Goal: Information Seeking & Learning: Learn about a topic

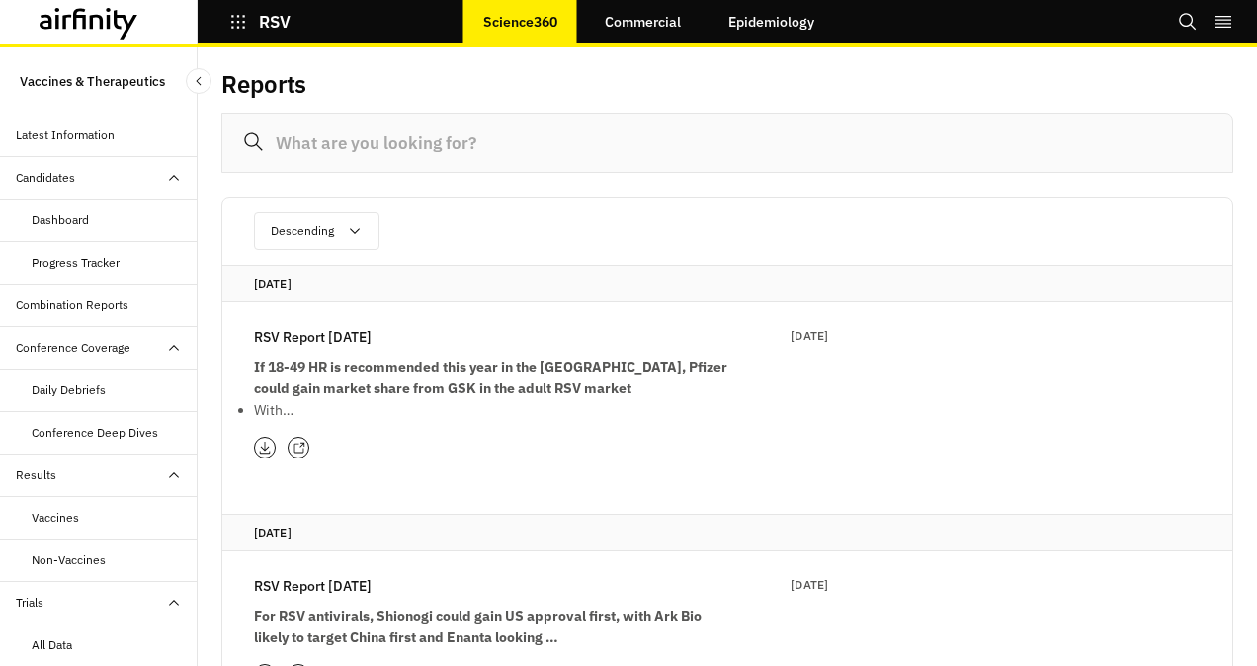
click at [241, 18] on icon "button" at bounding box center [238, 22] width 18 height 18
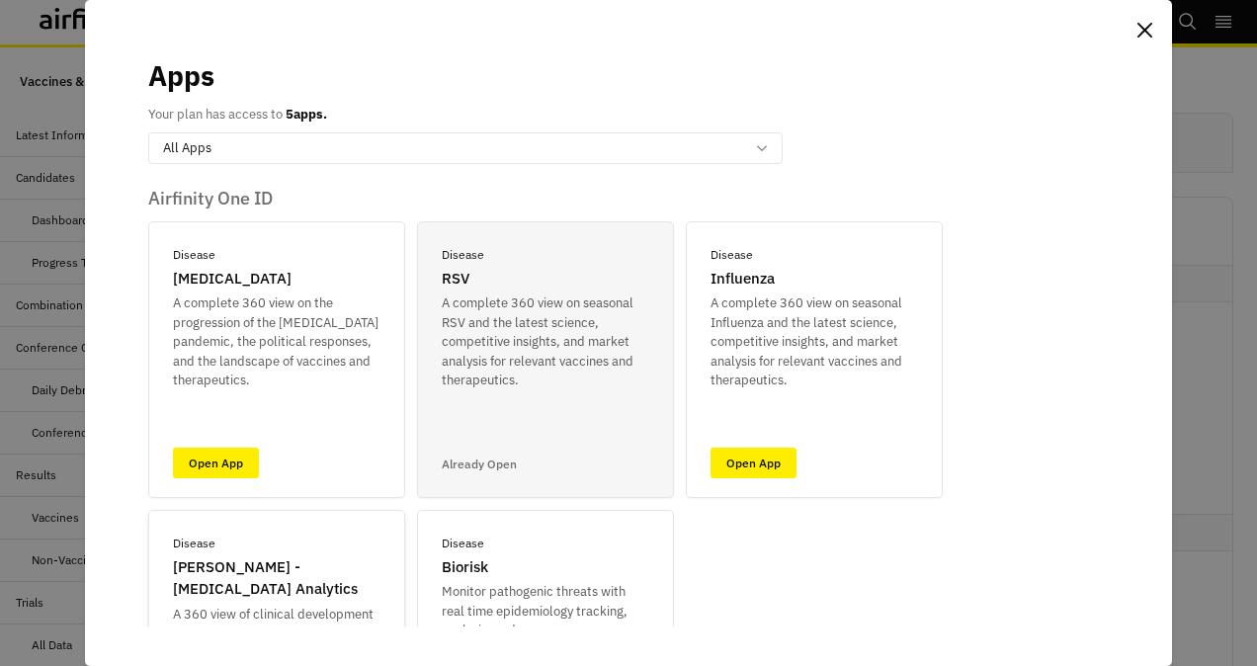
click at [192, 599] on p "[PERSON_NAME] - [MEDICAL_DATA] Analytics" at bounding box center [277, 579] width 208 height 44
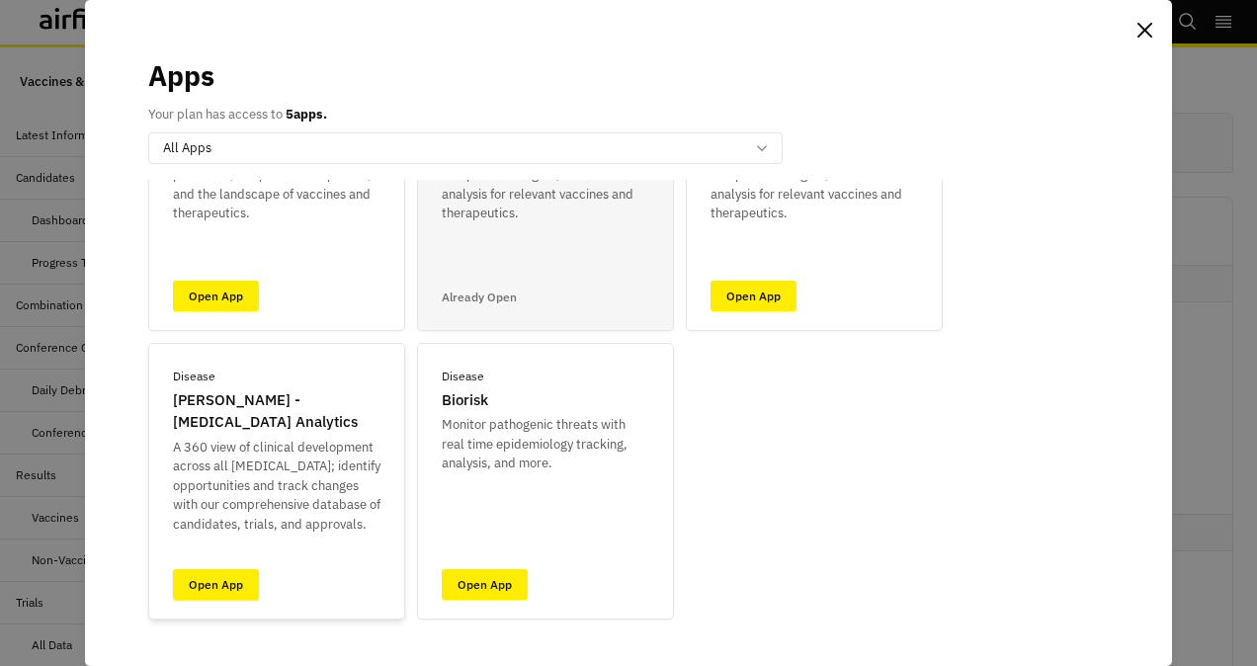
click at [196, 580] on link "Open App" at bounding box center [216, 584] width 86 height 31
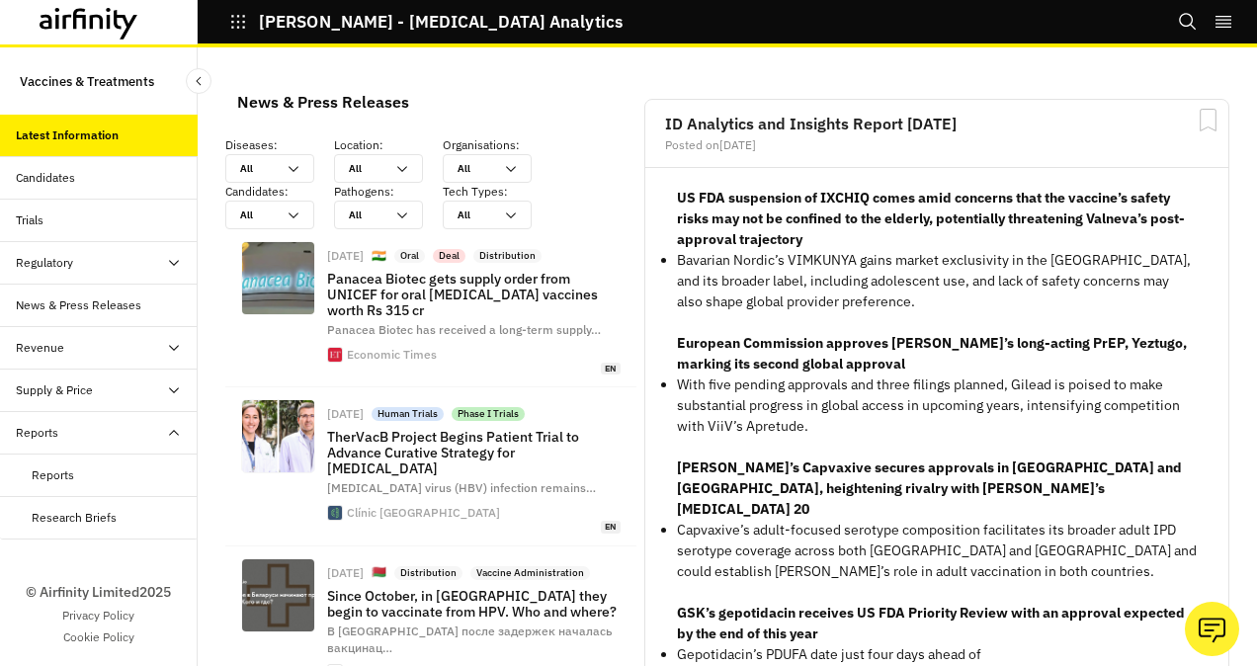
scroll to position [1757, 577]
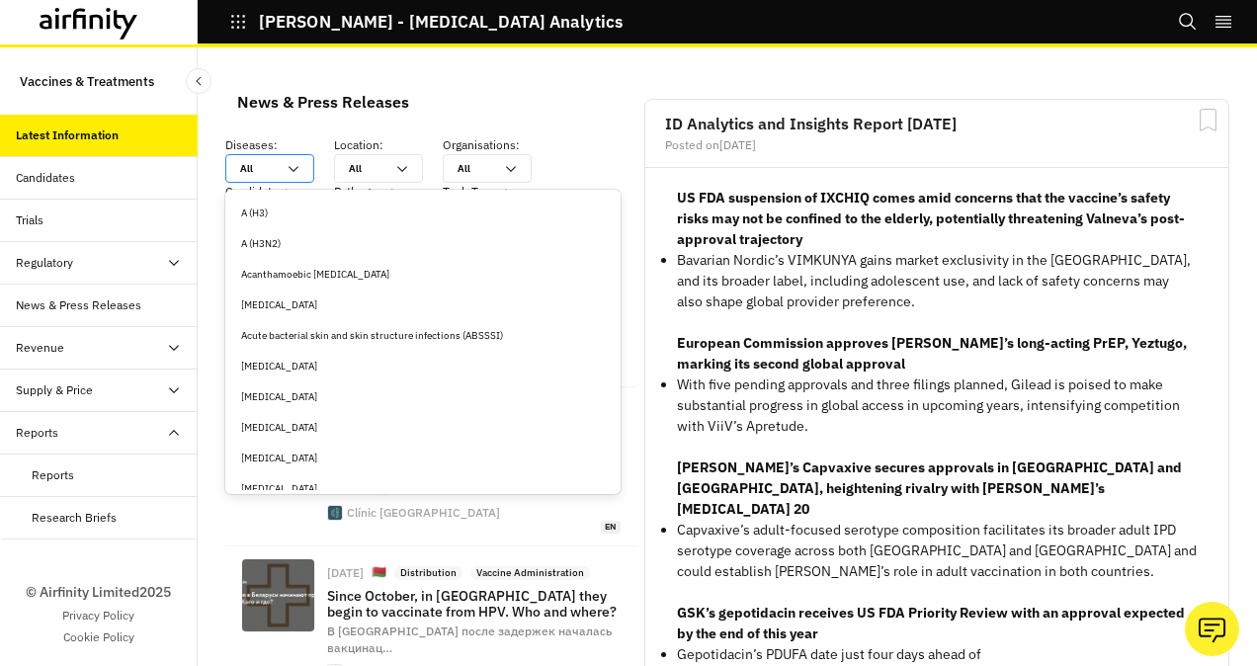
click at [293, 166] on icon at bounding box center [294, 169] width 16 height 16
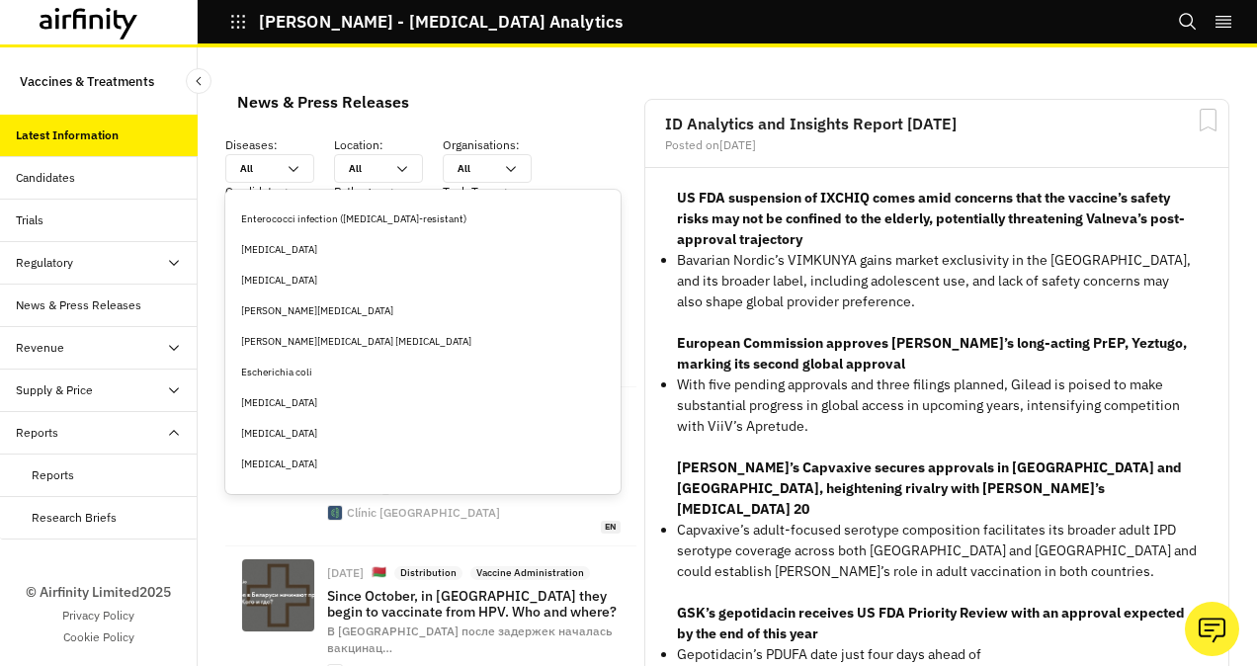
scroll to position [1695, 0]
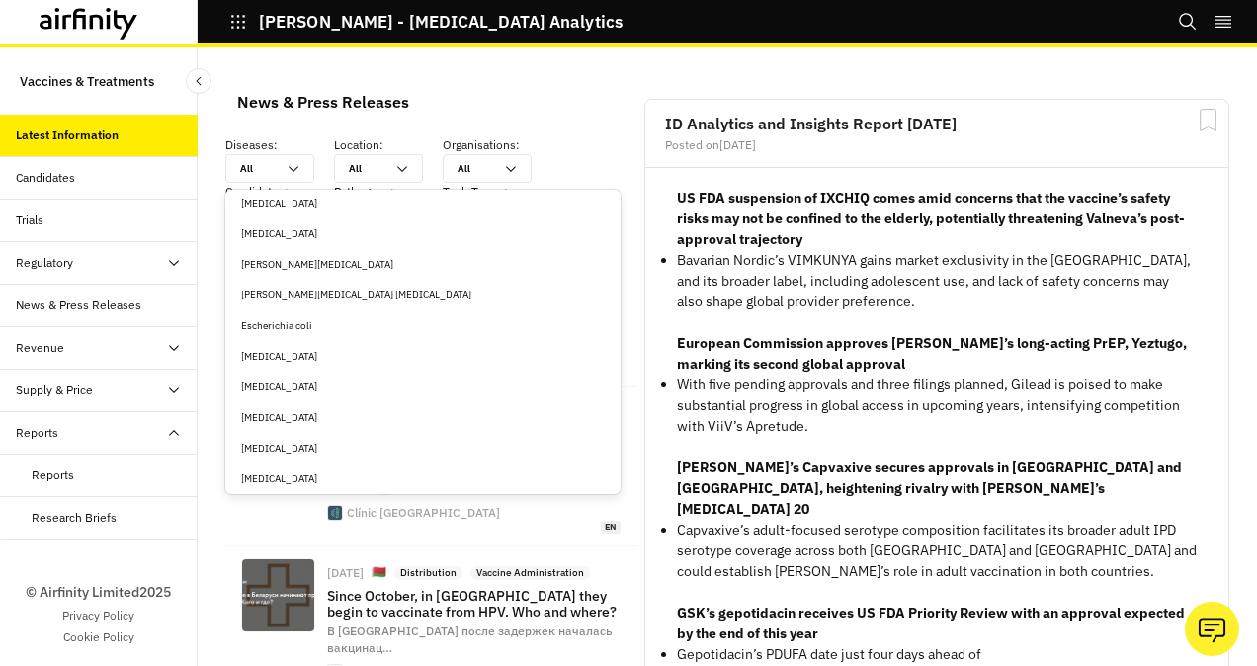
click at [336, 289] on div "[PERSON_NAME][MEDICAL_DATA] [MEDICAL_DATA]" at bounding box center [423, 295] width 364 height 15
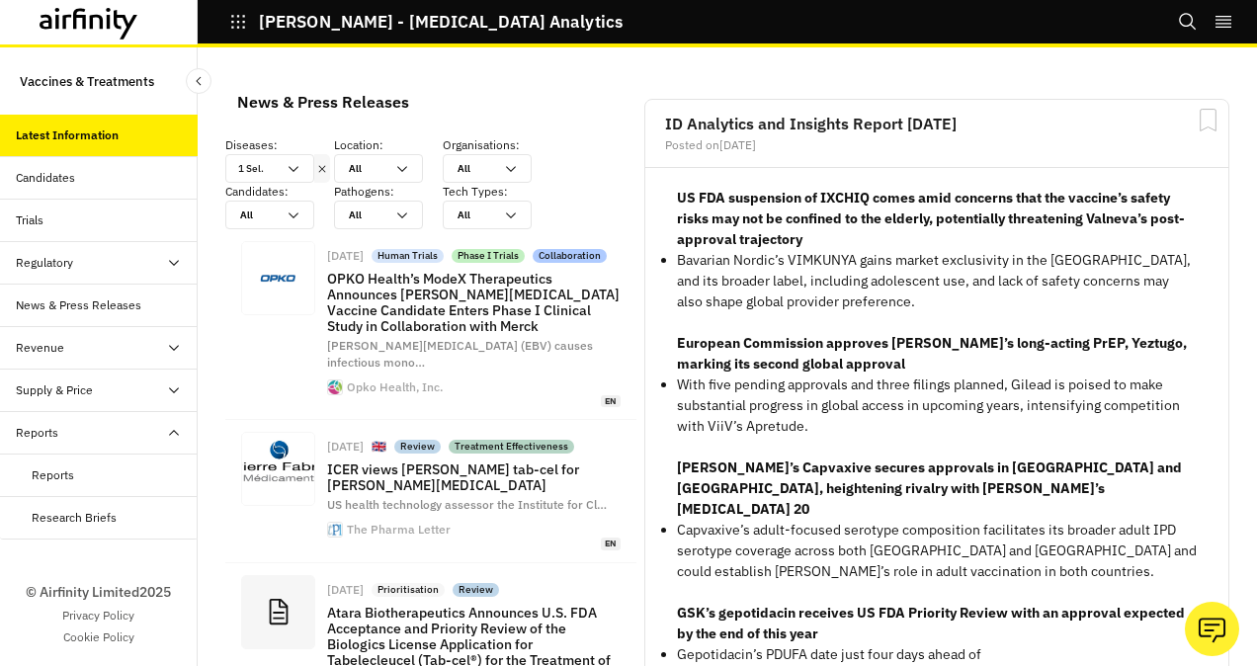
scroll to position [1848, 577]
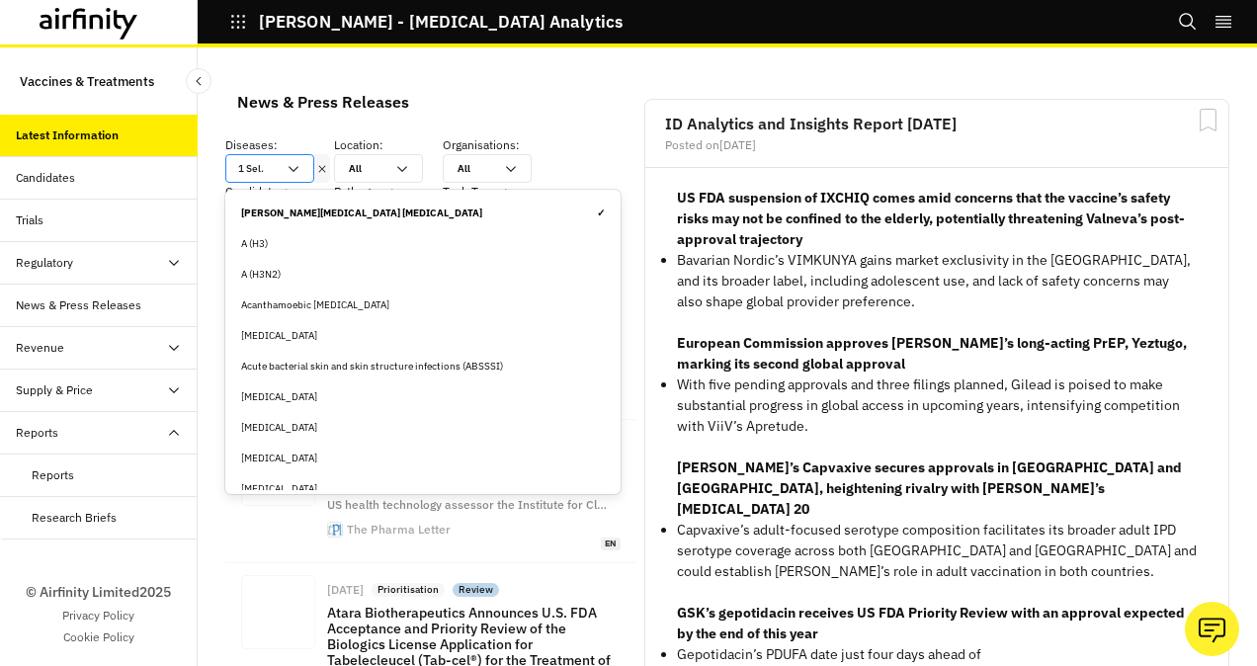
click at [303, 166] on div "1 Sel." at bounding box center [269, 168] width 89 height 29
click at [304, 102] on div "News & Press Releases" at bounding box center [323, 102] width 172 height 30
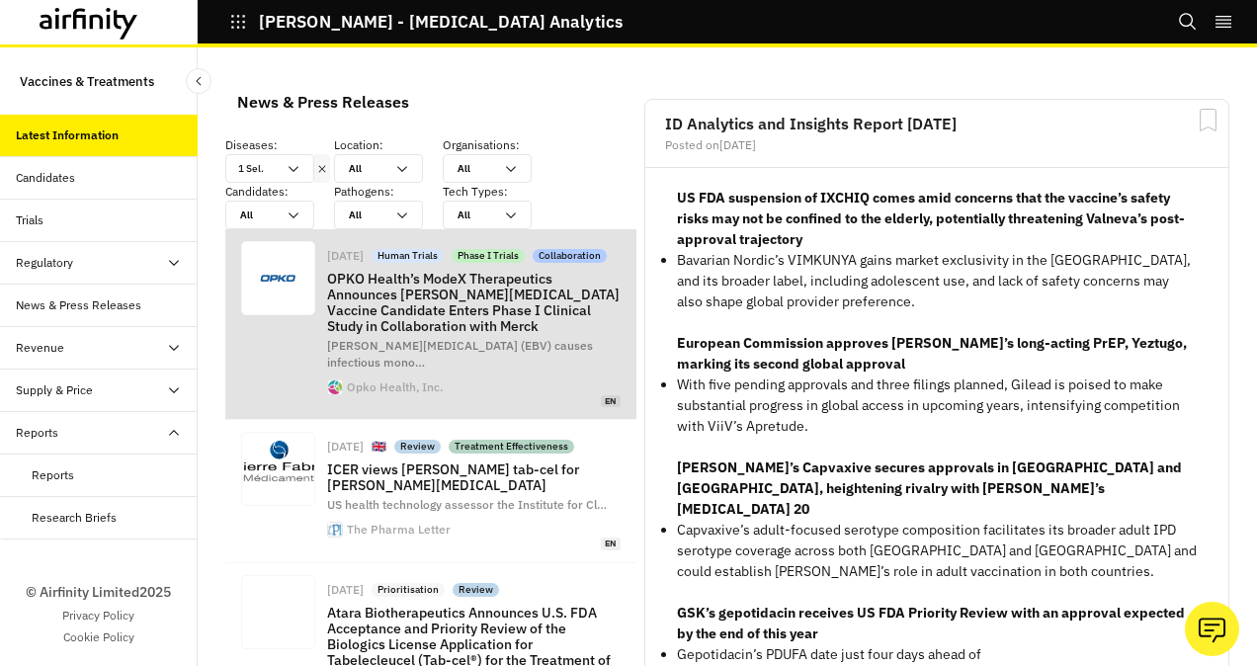
click at [537, 302] on p "OPKO Health’s ModeX Therapeutics Announces [PERSON_NAME][MEDICAL_DATA] Vaccine …" at bounding box center [474, 302] width 294 height 63
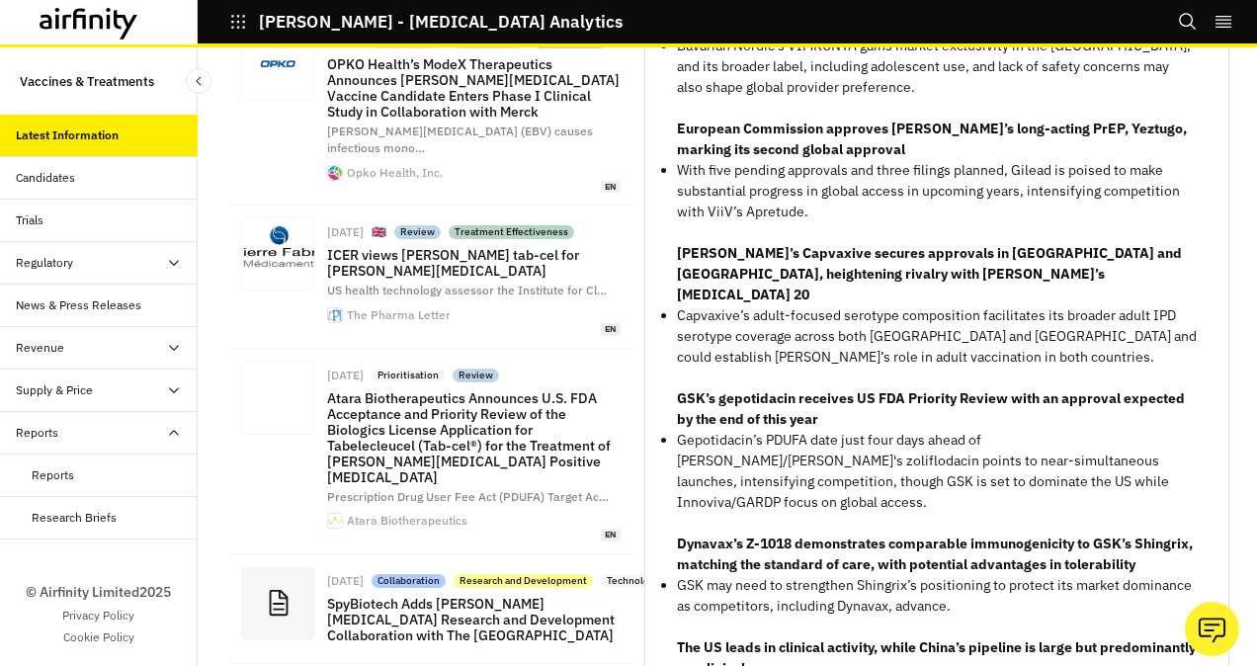
scroll to position [221, 0]
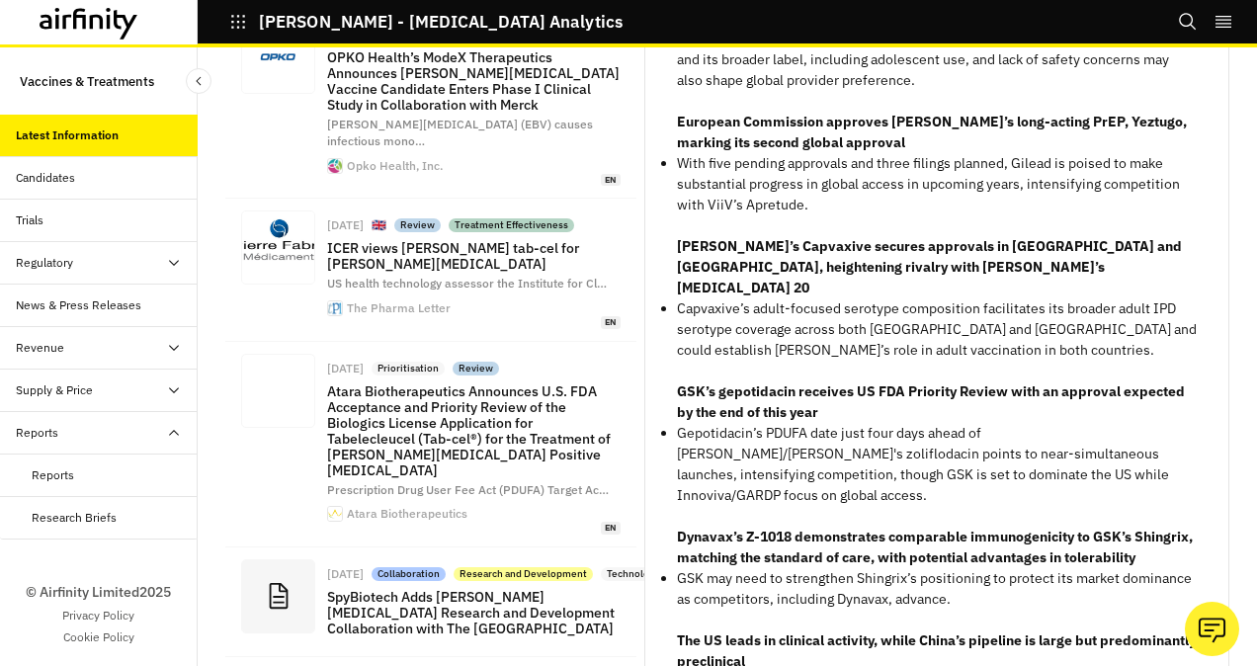
click at [77, 178] on div "Candidates" at bounding box center [107, 178] width 182 height 18
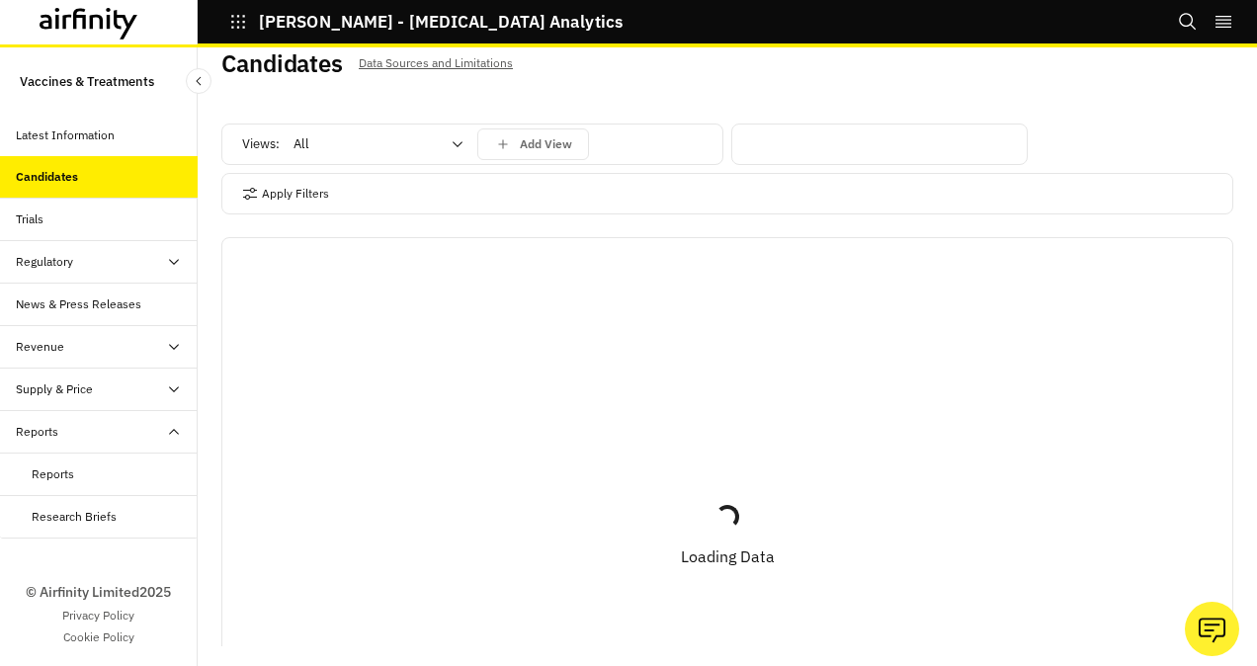
scroll to position [20, 0]
click at [48, 136] on div "Latest Information" at bounding box center [65, 136] width 99 height 18
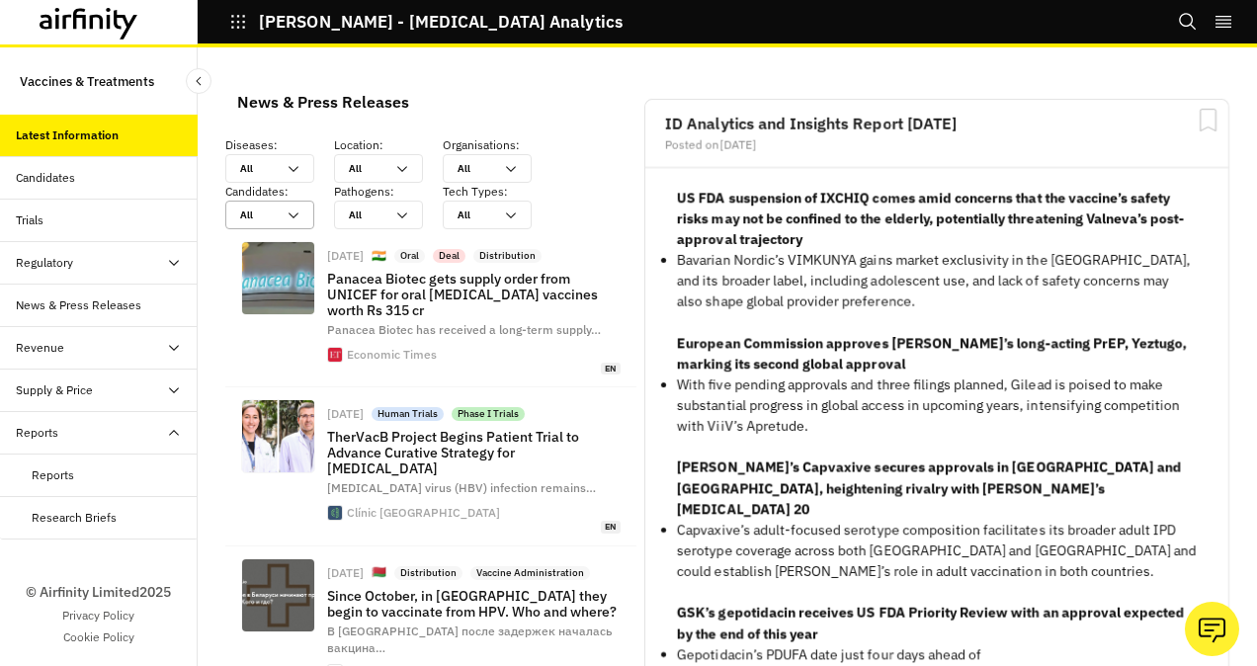
click at [298, 214] on icon at bounding box center [294, 216] width 16 height 16
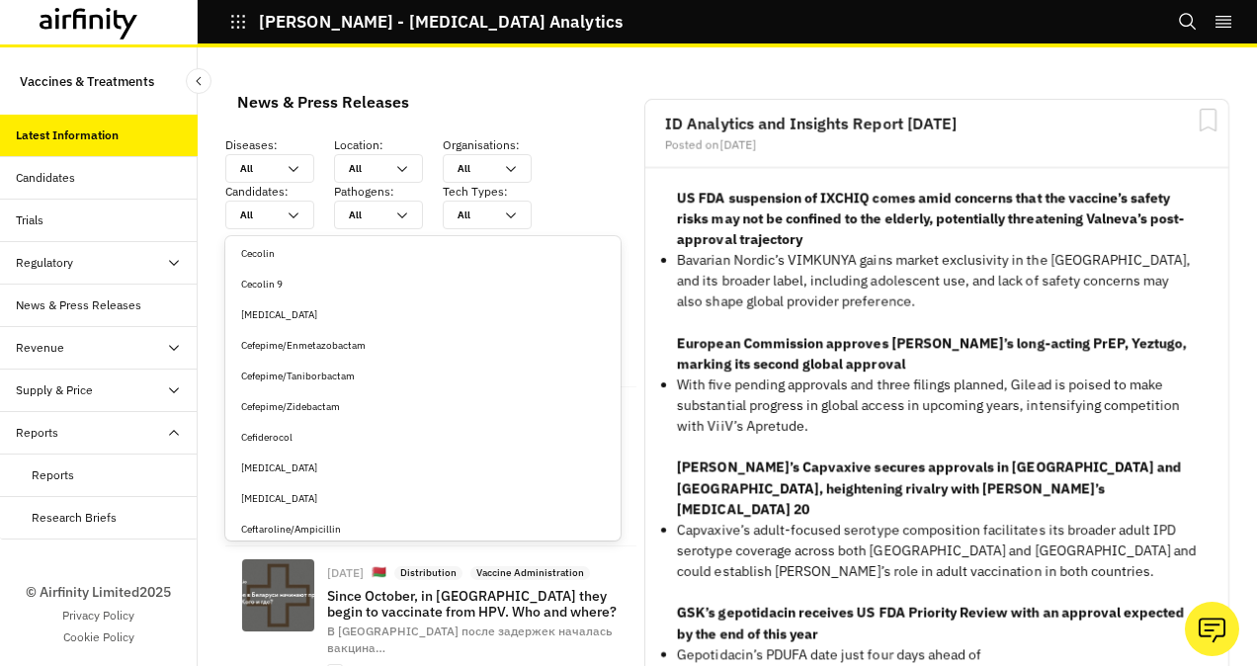
scroll to position [6419, 0]
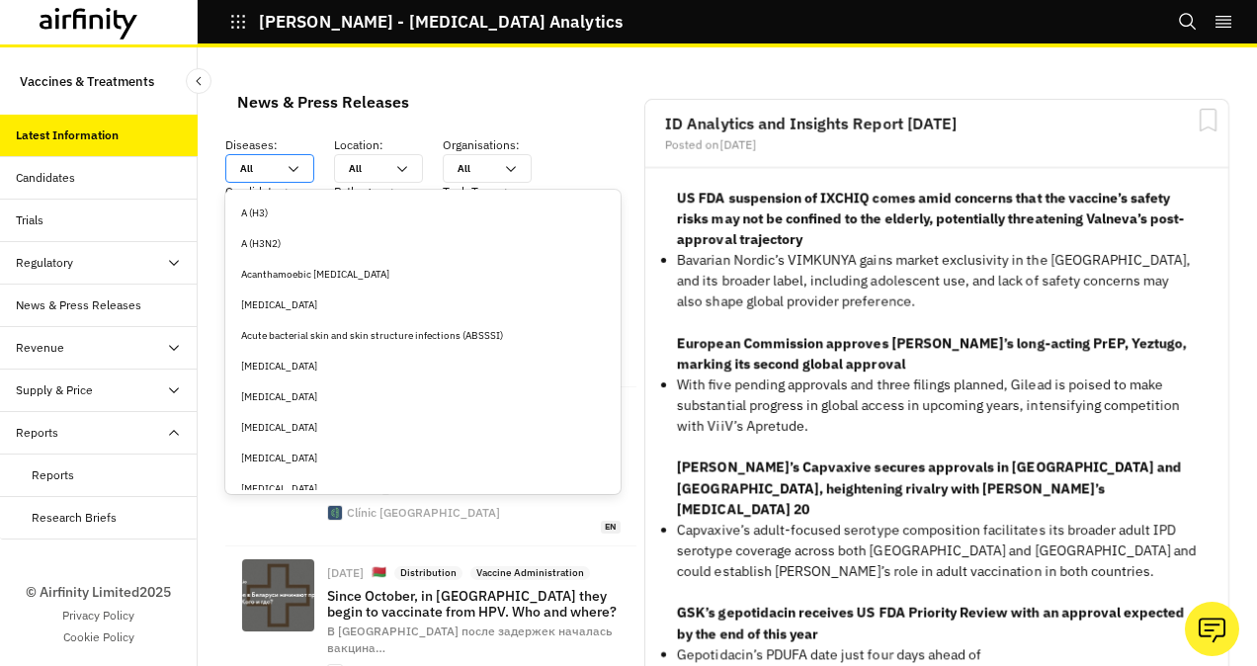
click at [295, 168] on icon at bounding box center [294, 169] width 16 height 16
type input "e"
type input "ep"
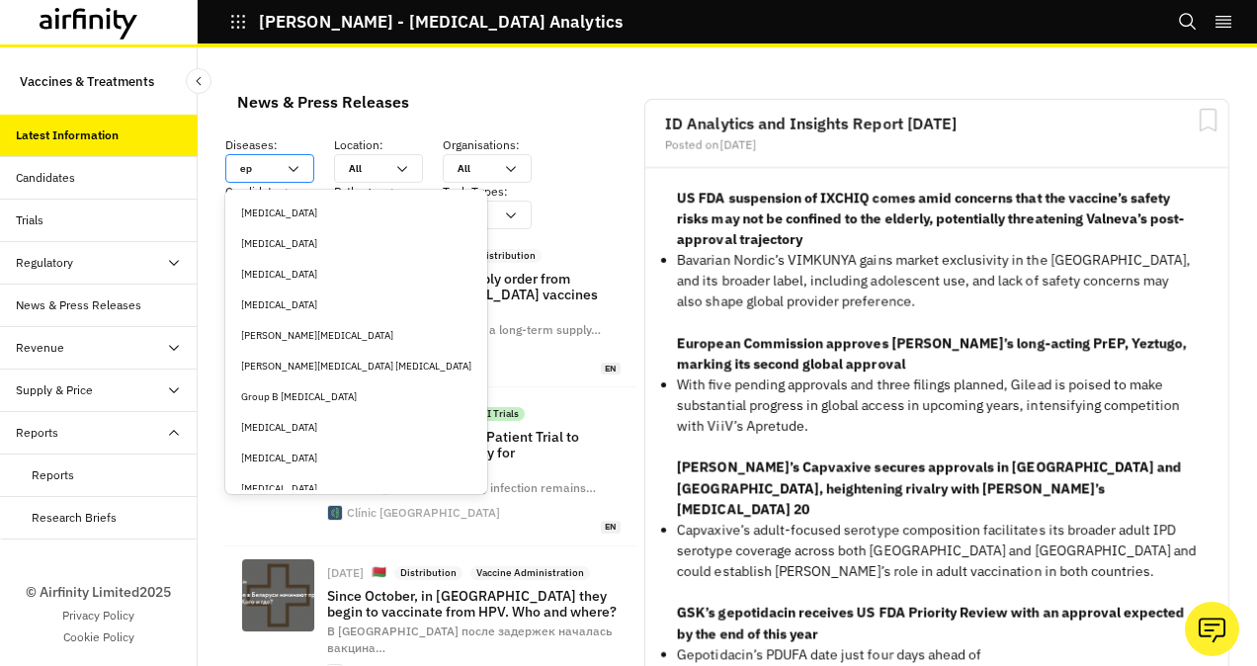
type input "epe"
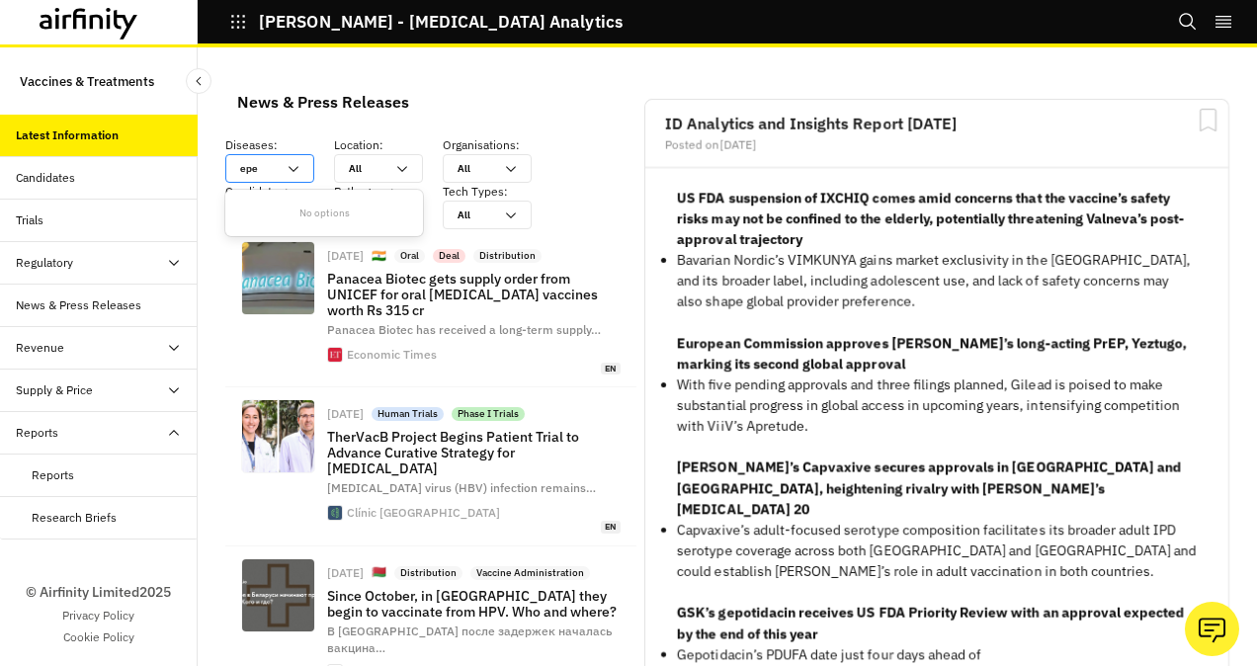
type input "ep"
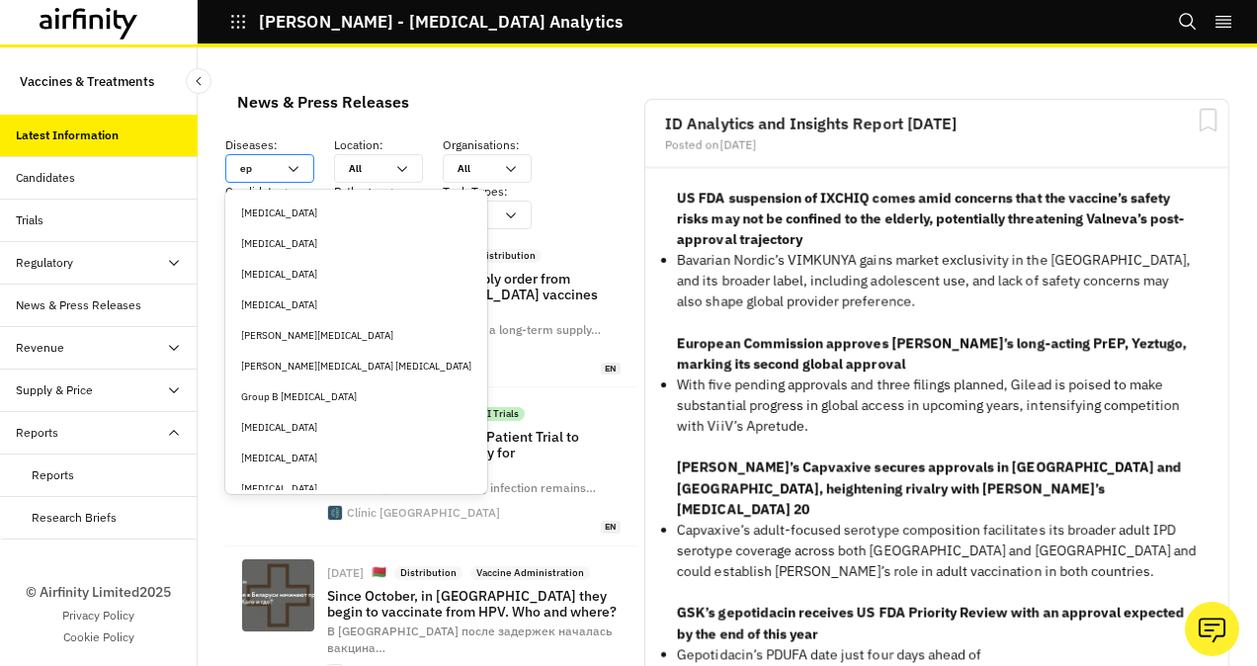
type input "eps"
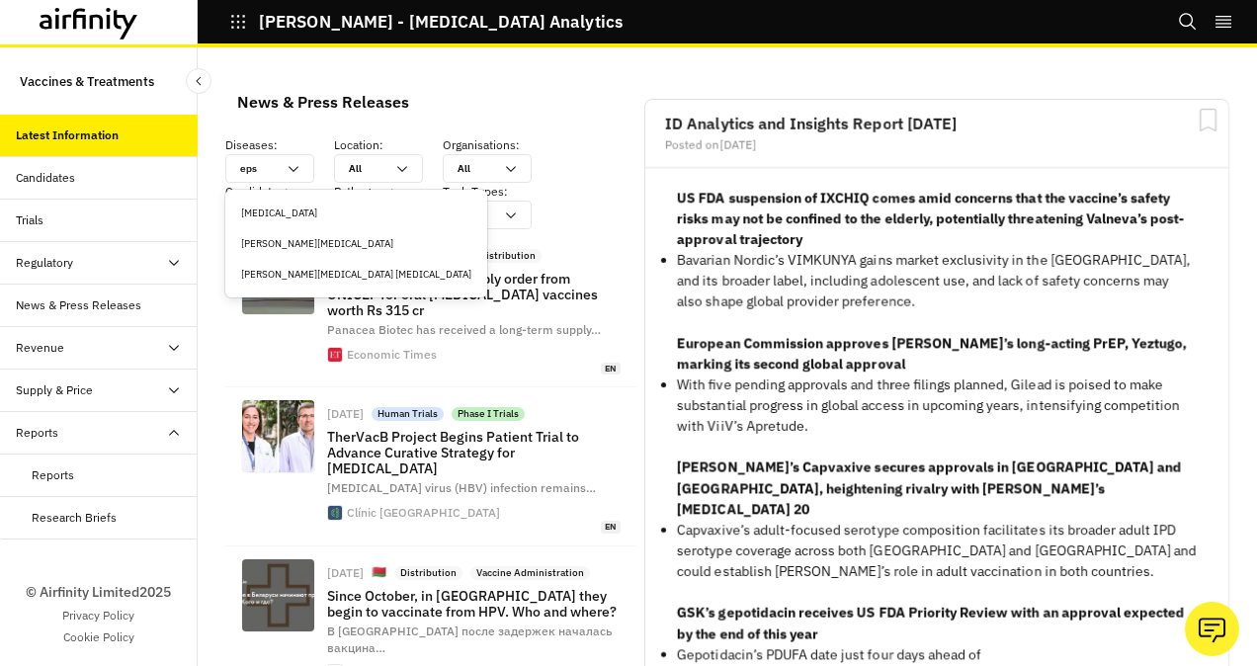
click at [308, 244] on div "[PERSON_NAME][MEDICAL_DATA]" at bounding box center [356, 243] width 230 height 15
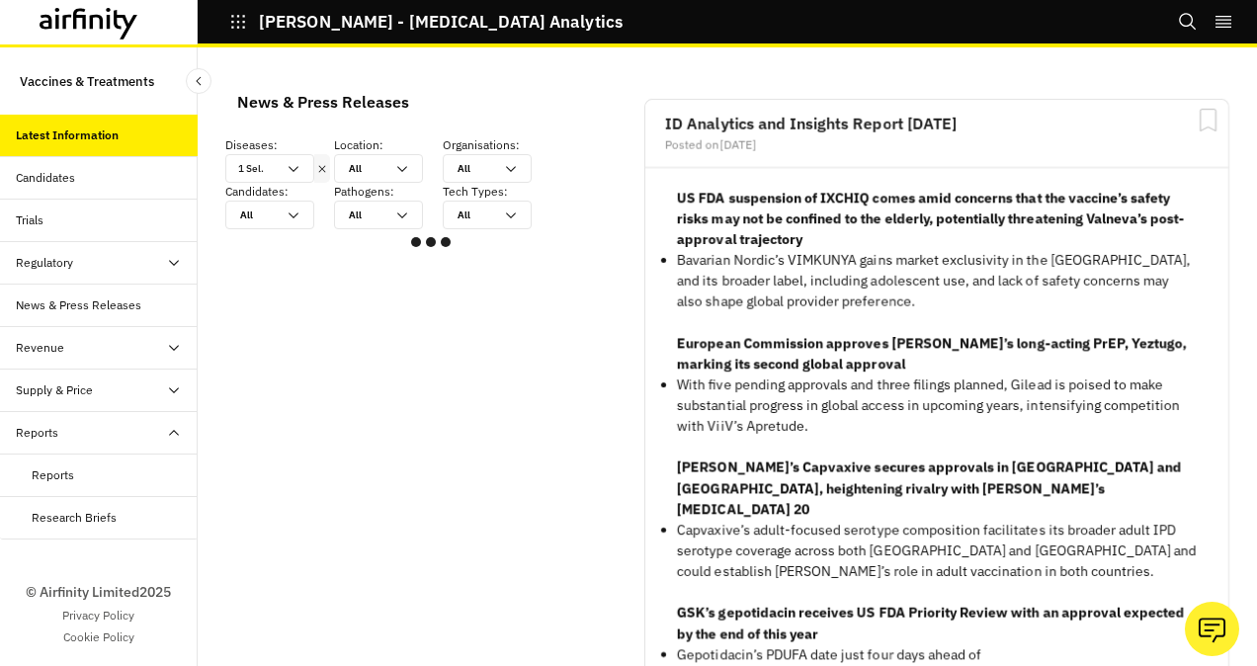
scroll to position [1848, 577]
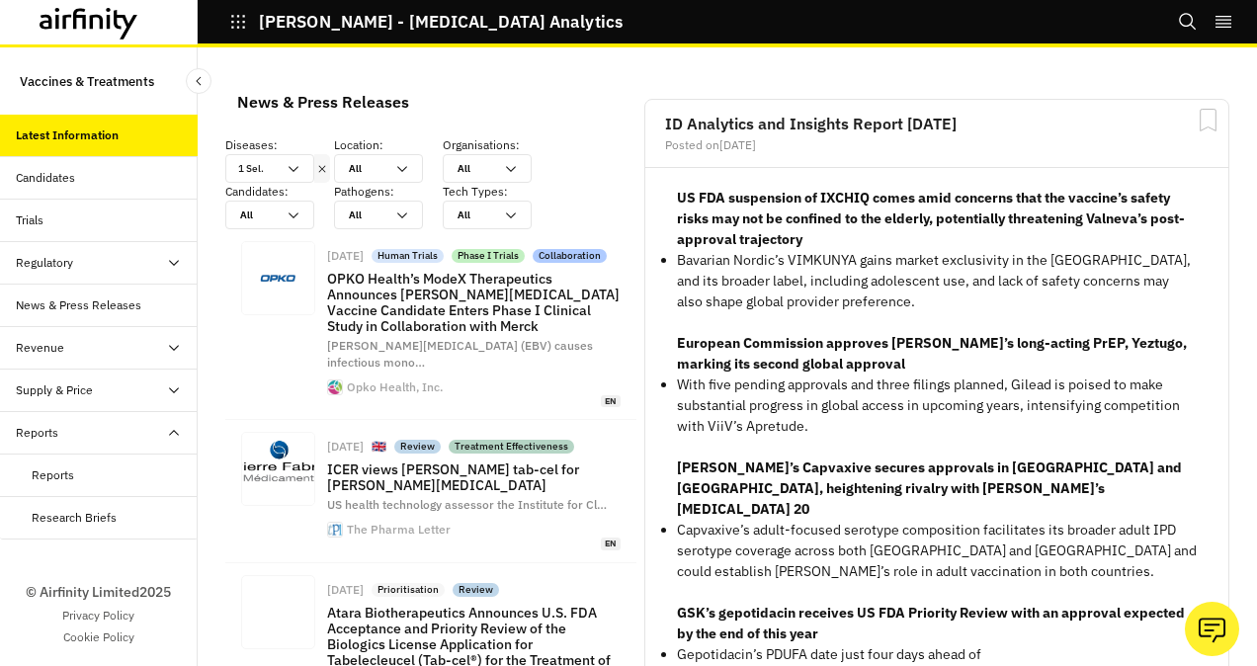
click at [58, 179] on div "Candidates" at bounding box center [45, 178] width 59 height 18
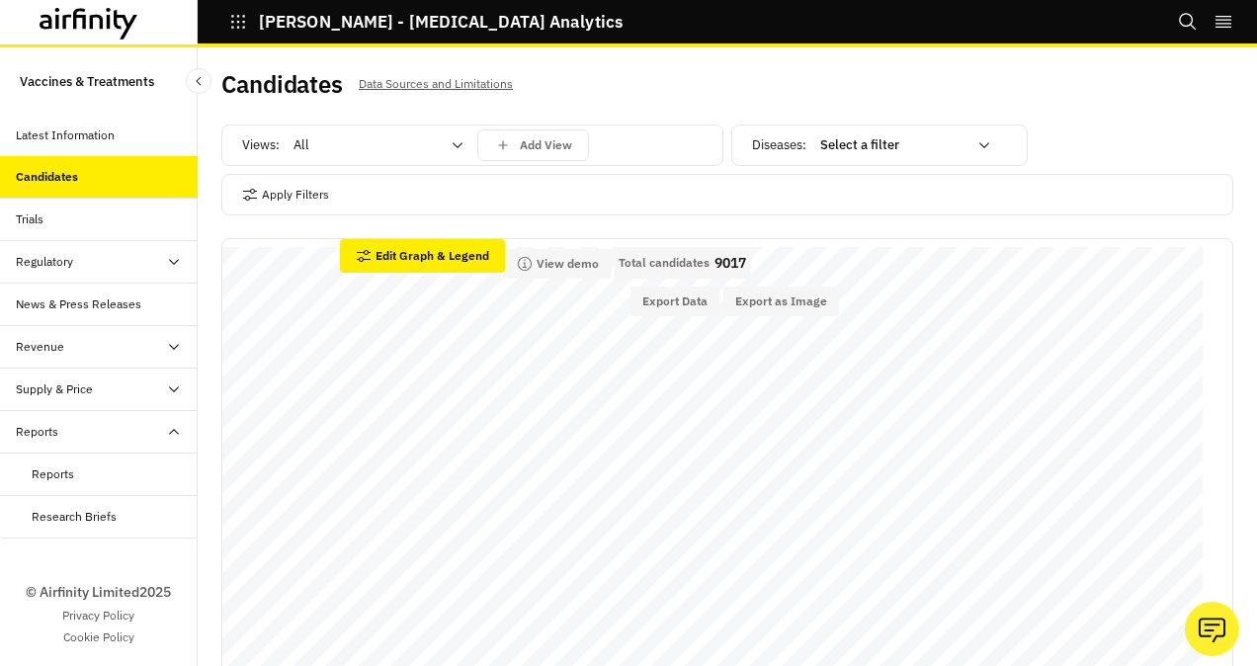
click at [459, 169] on div "Views: All Add View" at bounding box center [472, 149] width 502 height 49
click at [457, 145] on icon at bounding box center [458, 145] width 16 height 16
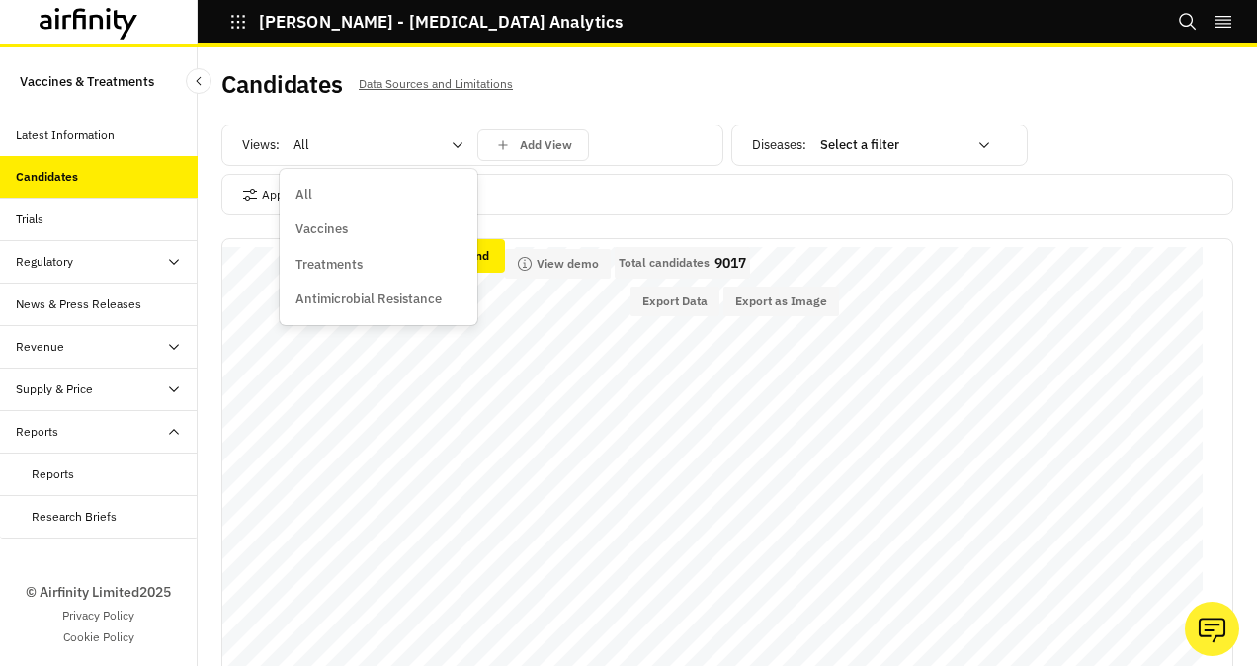
click at [342, 233] on p "Vaccines" at bounding box center [322, 229] width 52 height 20
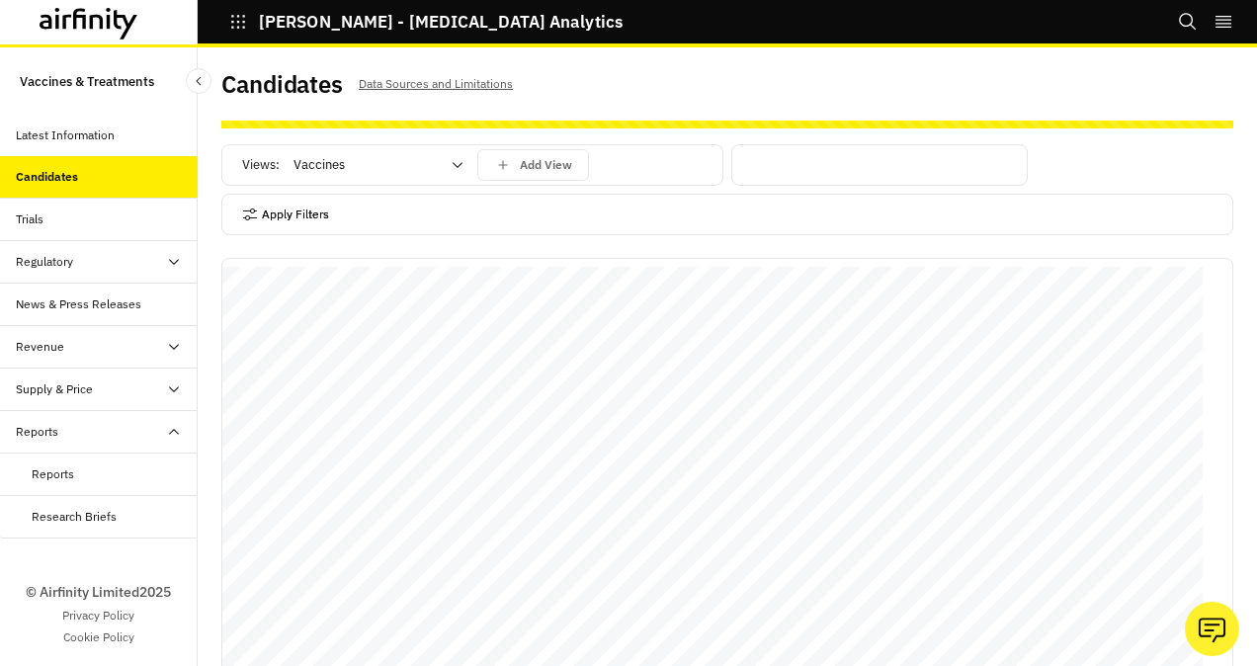
click at [273, 209] on button "Apply Filters" at bounding box center [285, 215] width 87 height 32
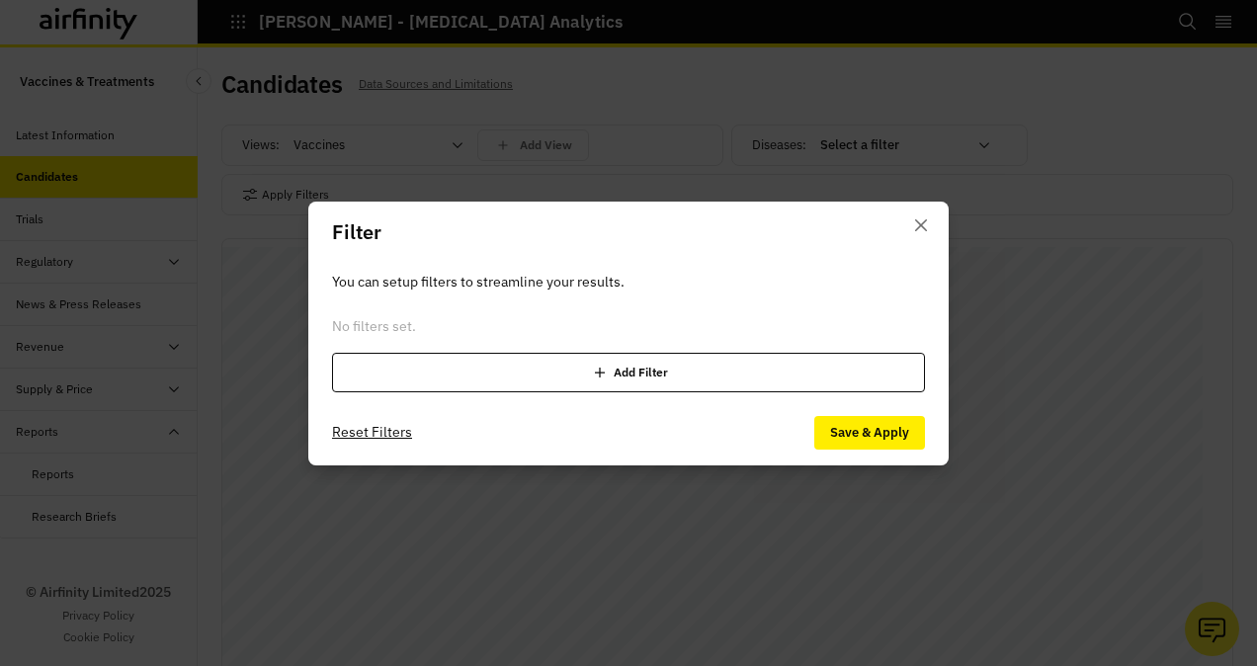
click at [626, 373] on div "Add Filter" at bounding box center [628, 373] width 593 height 40
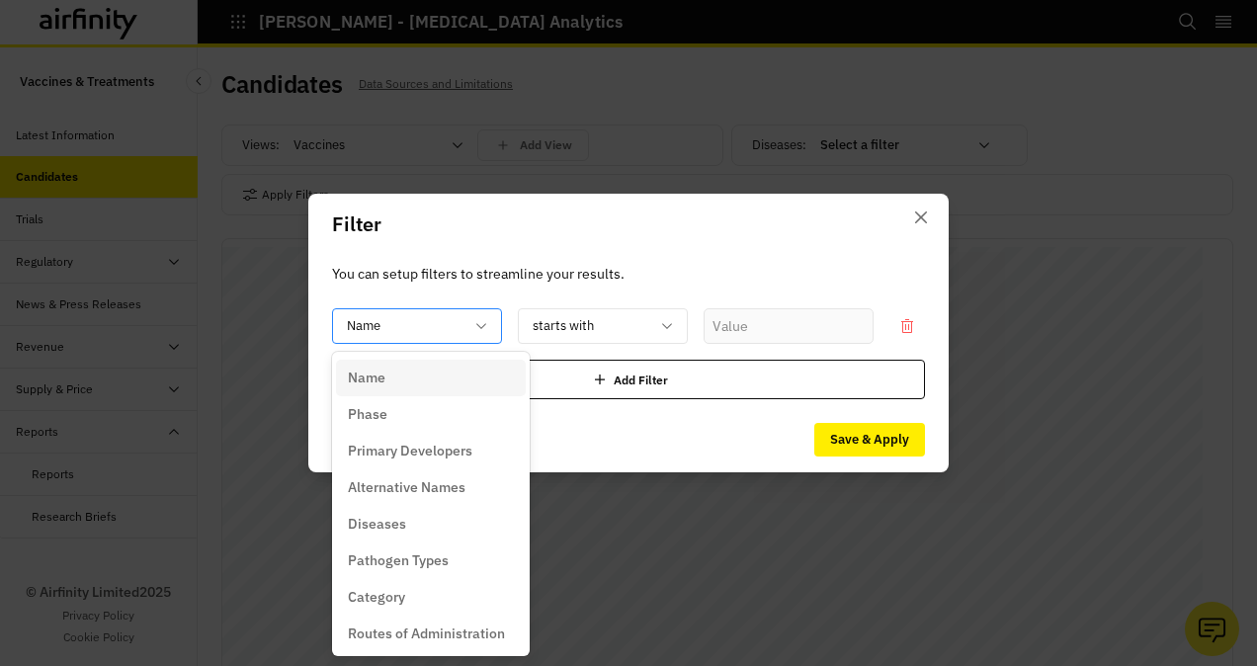
click at [433, 328] on div at bounding box center [405, 326] width 117 height 25
drag, startPoint x: 387, startPoint y: 520, endPoint x: 404, endPoint y: 393, distance: 127.6
click at [404, 393] on div "Name Phase Primary Developers Alternative Names Diseases Pathogen Types Categor…" at bounding box center [431, 504] width 190 height 297
drag, startPoint x: 400, startPoint y: 391, endPoint x: 392, endPoint y: 557, distance: 166.2
click at [392, 557] on div "Name Phase Primary Developers Alternative Names Diseases Pathogen Types Categor…" at bounding box center [431, 504] width 190 height 297
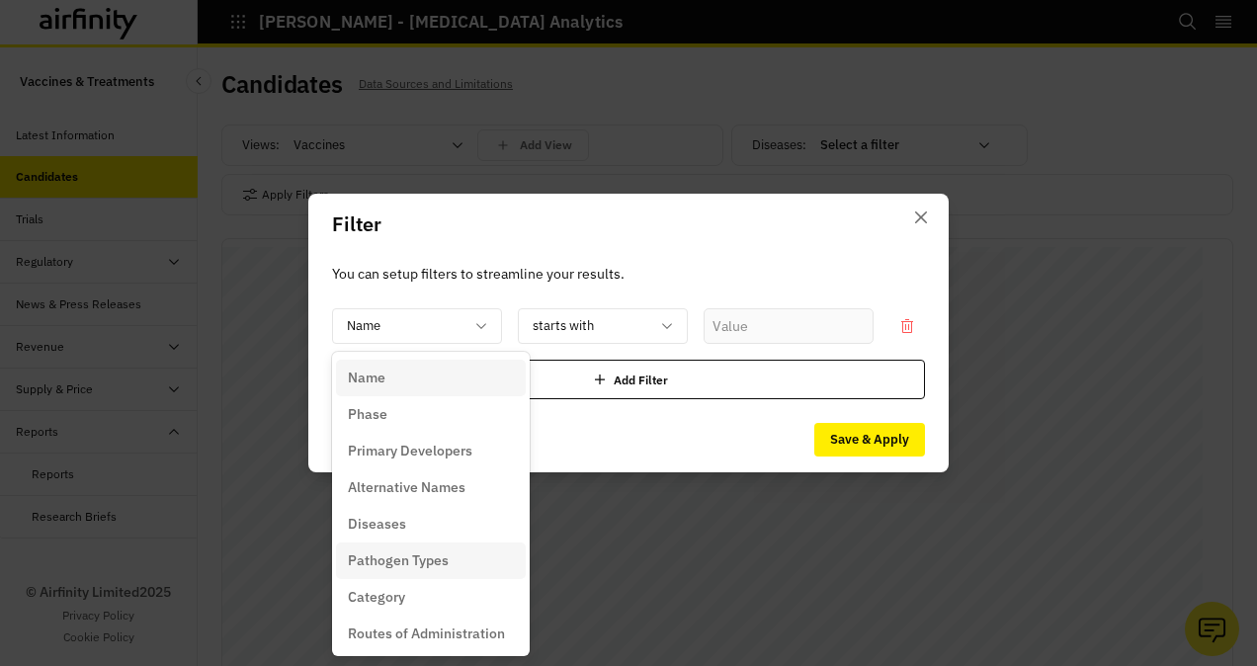
click at [392, 557] on p "Pathogen Types" at bounding box center [398, 561] width 101 height 21
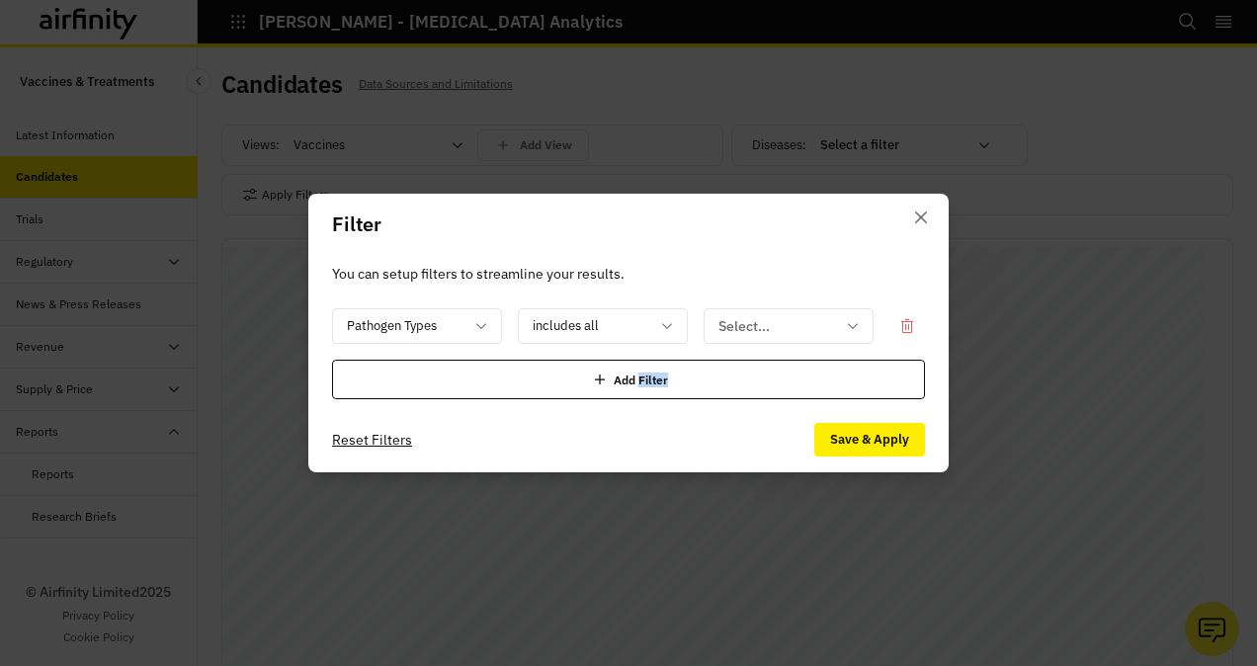
click at [392, 557] on div "Filter You can setup filters to streamline your results. option Pathogen Types,…" at bounding box center [628, 333] width 1257 height 666
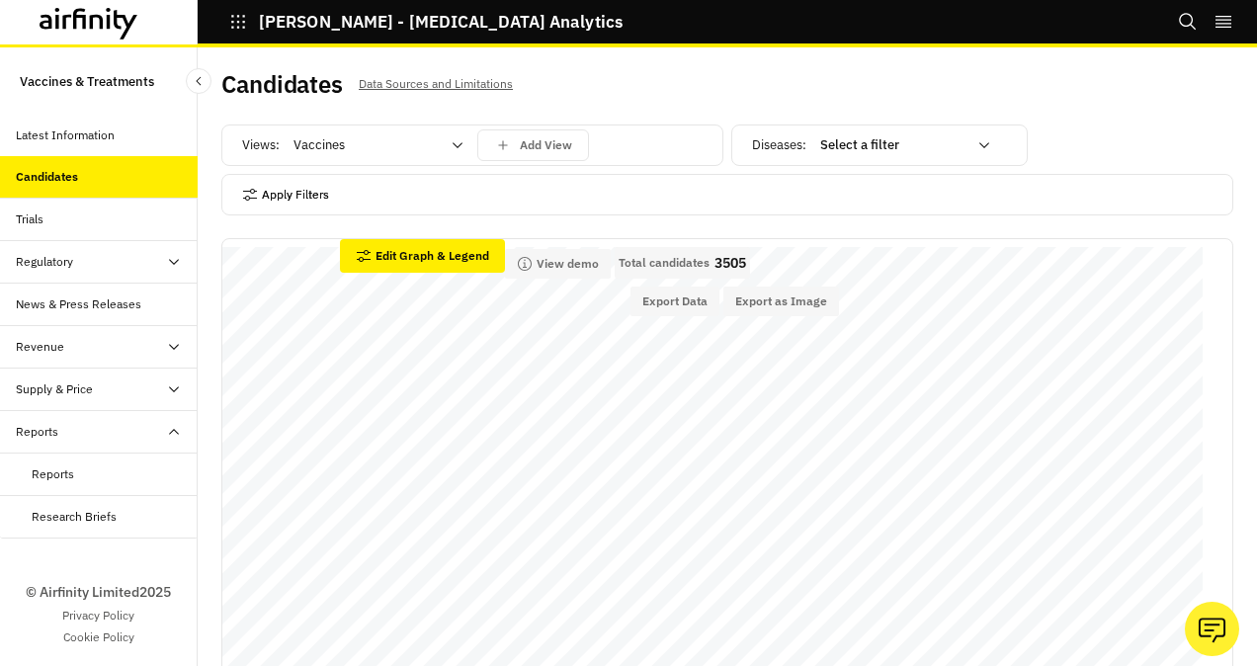
click at [304, 188] on button "Apply Filters" at bounding box center [285, 195] width 87 height 32
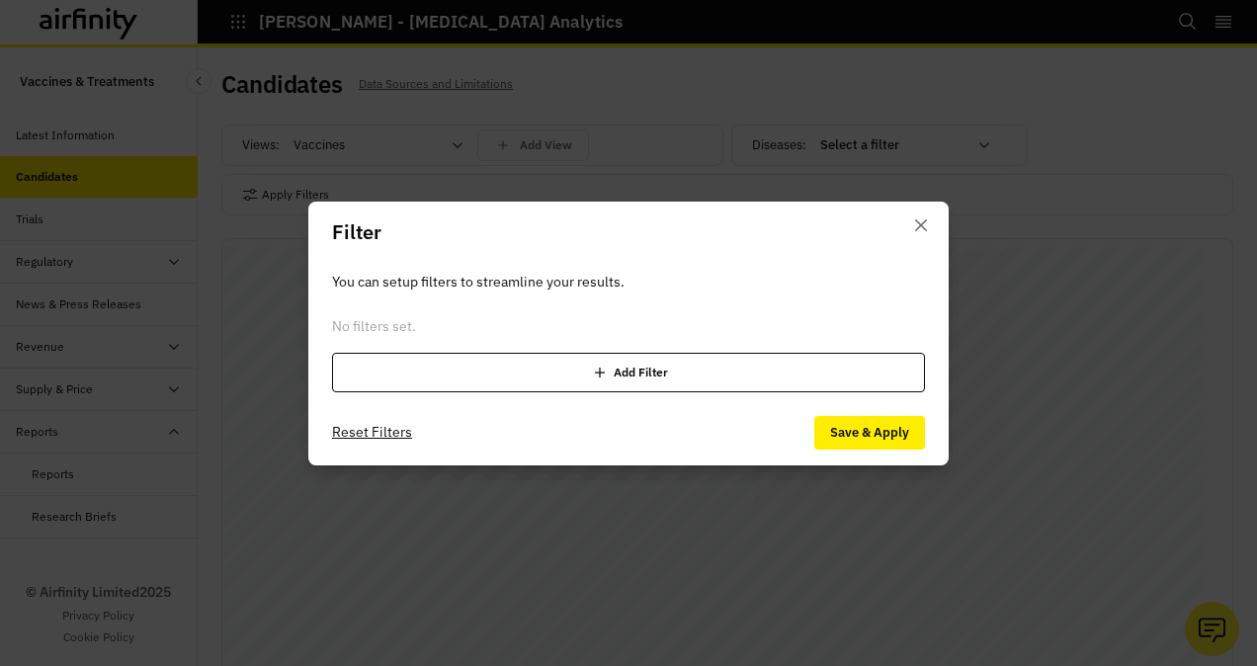
click at [601, 366] on icon at bounding box center [600, 373] width 20 height 20
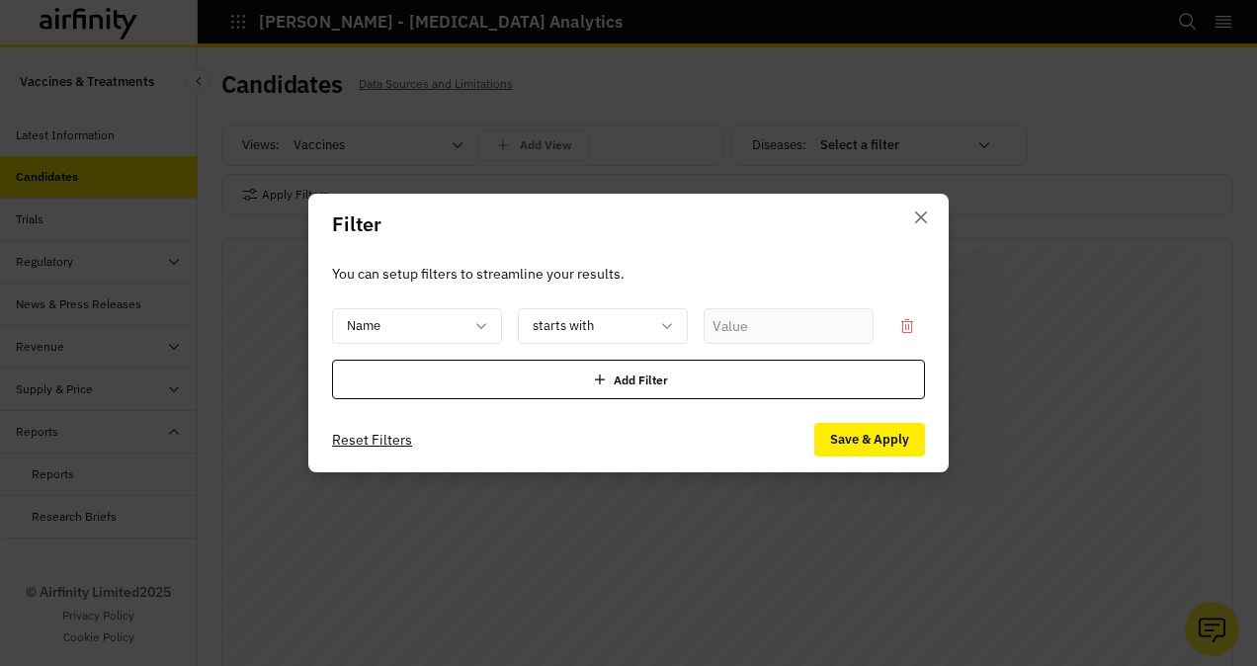
click at [605, 382] on icon at bounding box center [600, 380] width 20 height 20
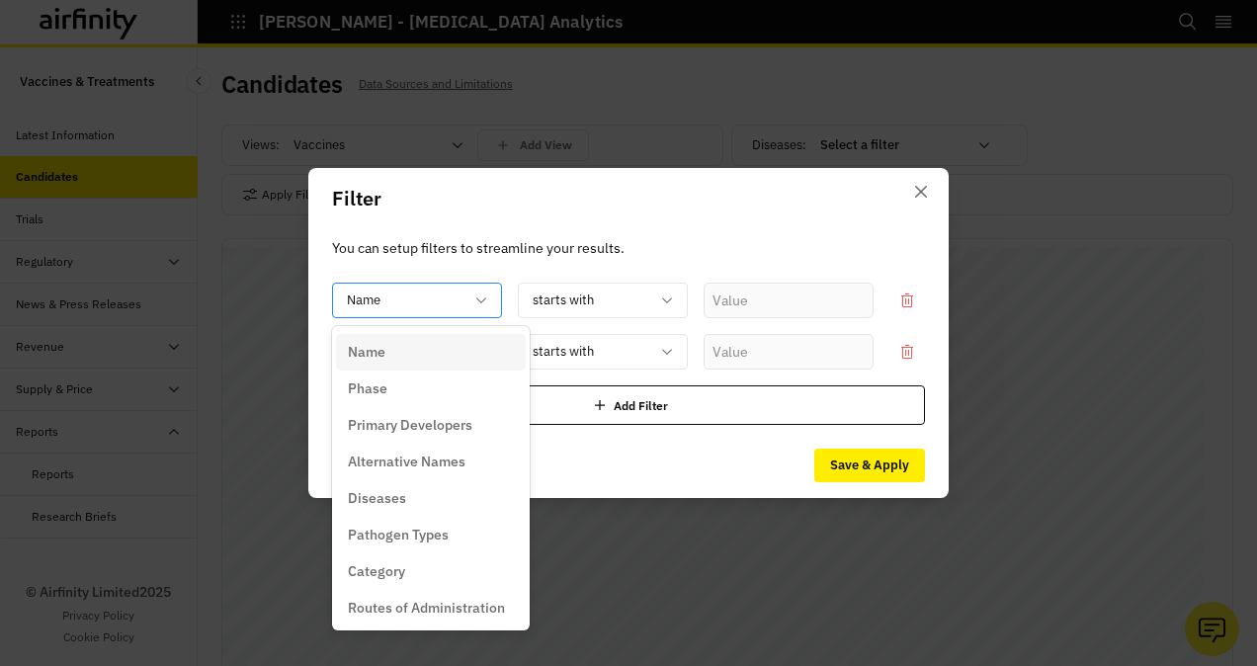
click at [437, 293] on div at bounding box center [405, 301] width 117 height 25
click at [660, 301] on icon at bounding box center [667, 301] width 16 height 16
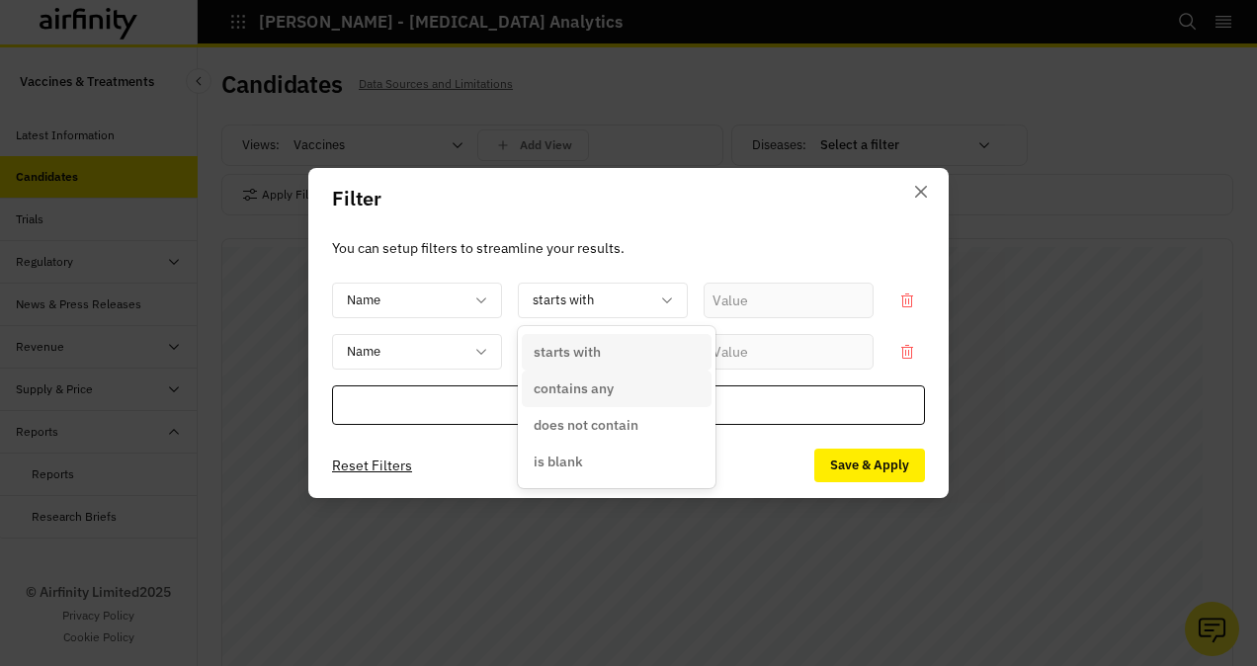
click at [613, 389] on p "contains any" at bounding box center [574, 389] width 80 height 21
click at [757, 306] on input "text" at bounding box center [789, 301] width 170 height 36
type input "[PERSON_NAME]"
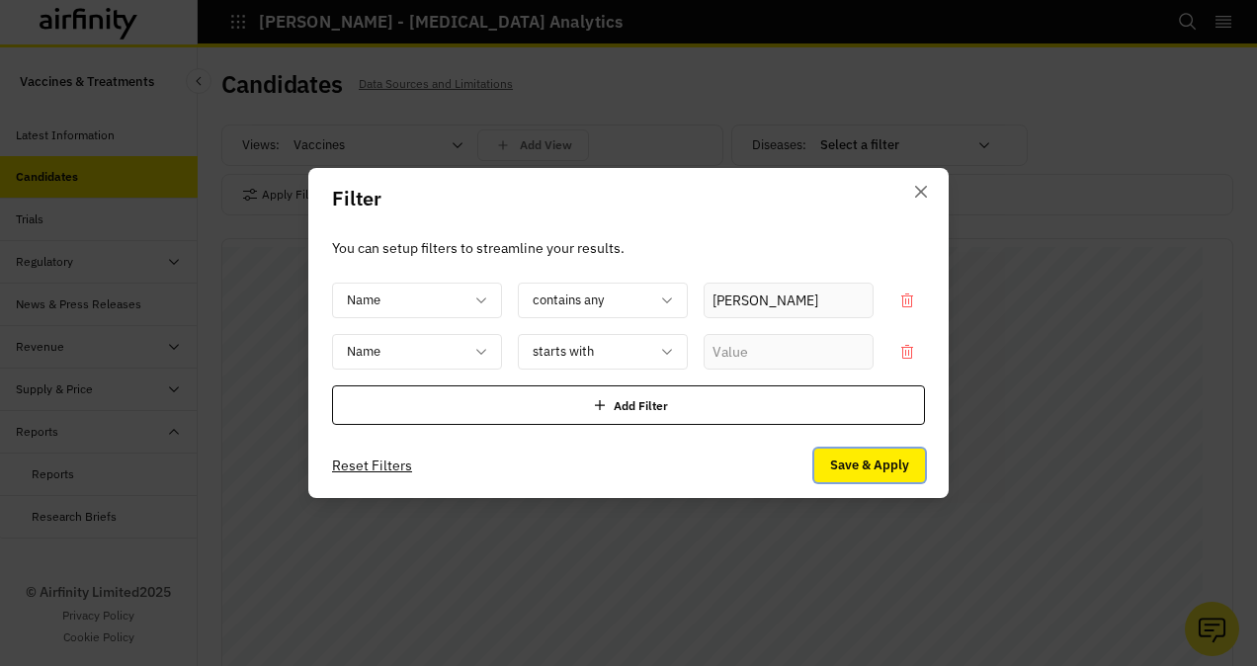
click at [870, 471] on button "Save & Apply" at bounding box center [869, 466] width 111 height 34
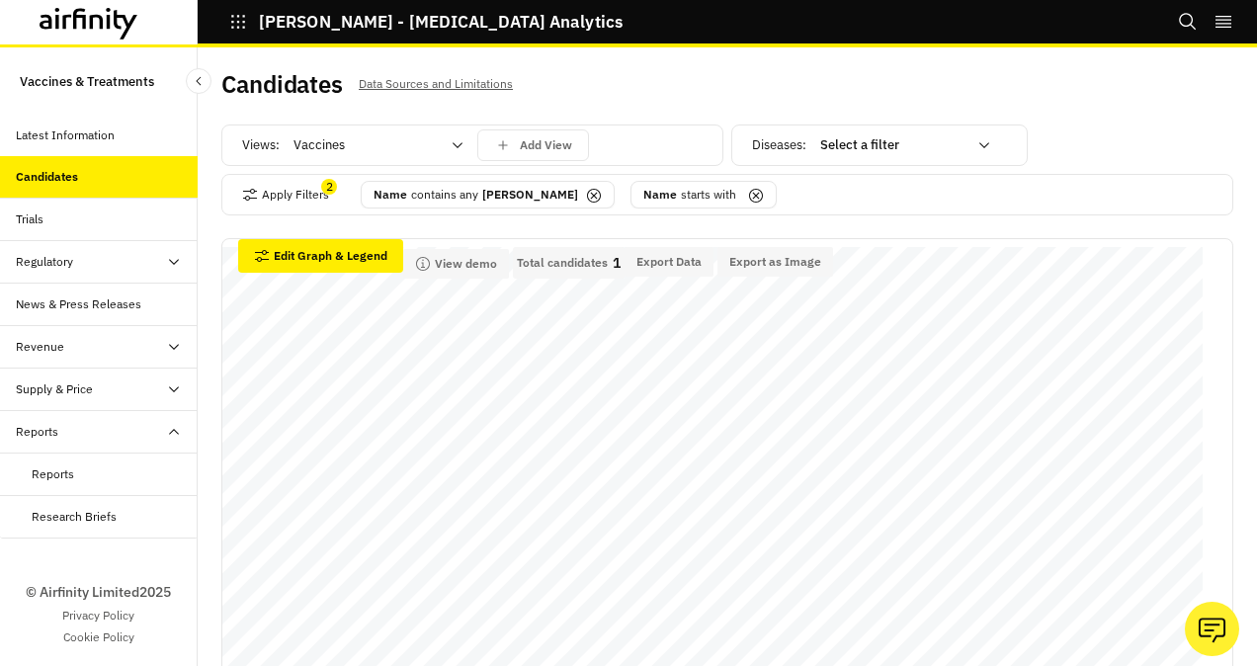
click at [79, 255] on div "Regulatory" at bounding box center [107, 262] width 182 height 18
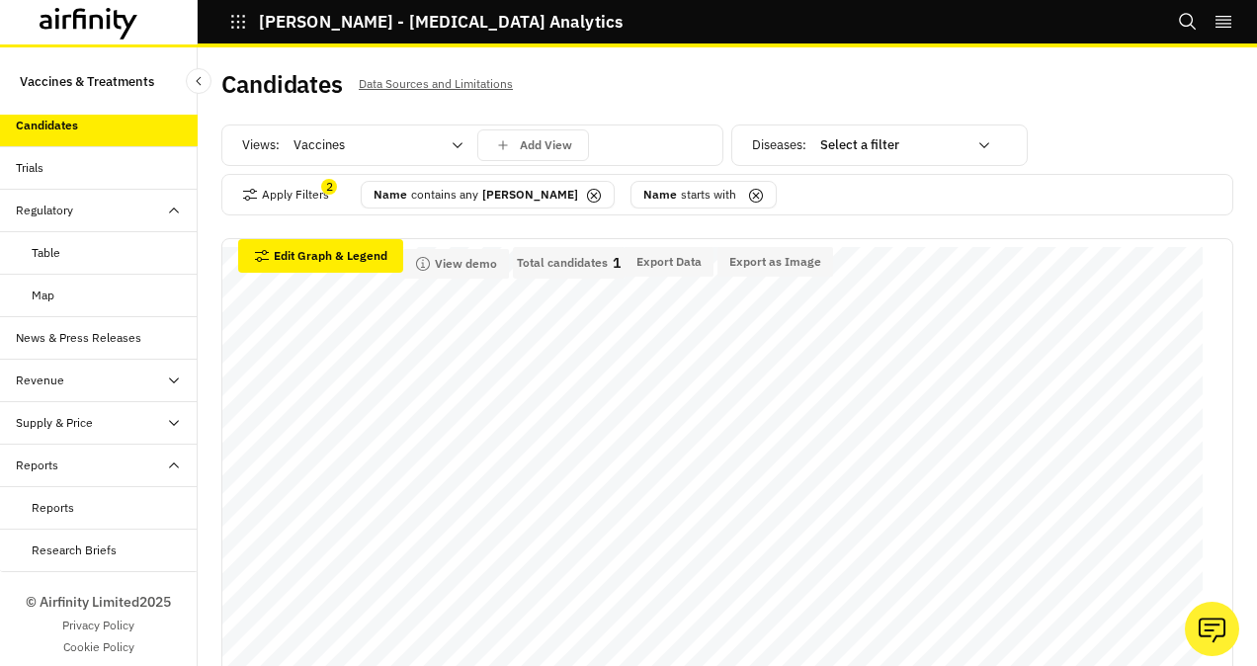
scroll to position [57, 0]
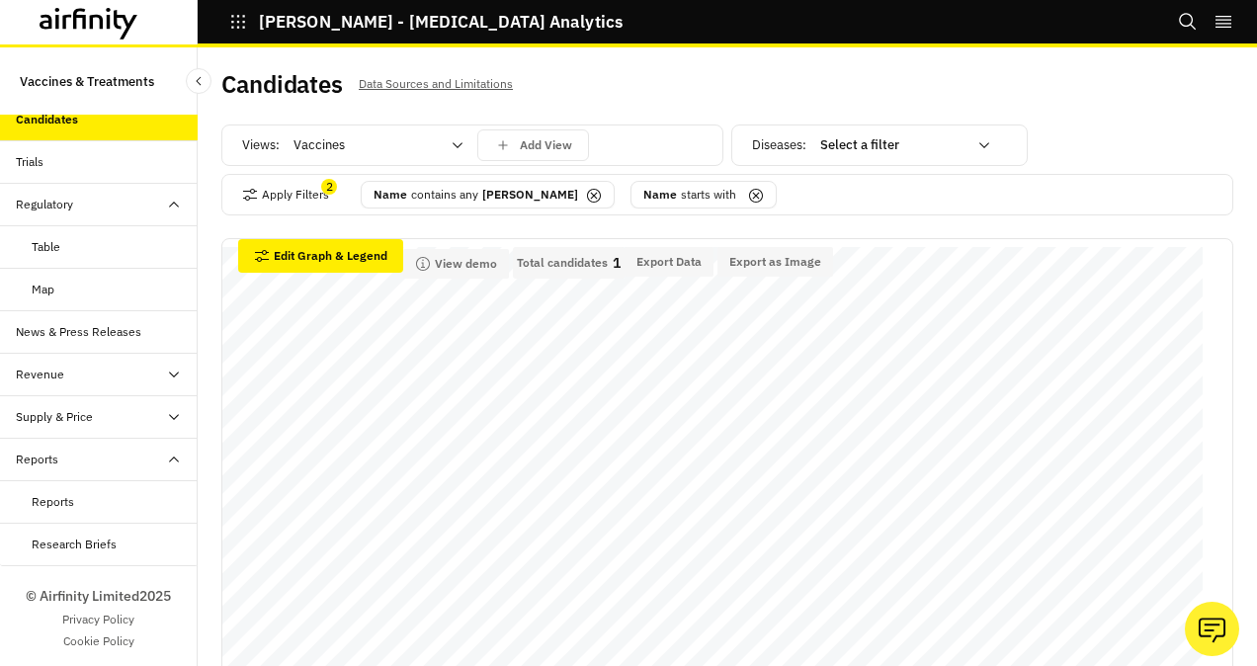
click at [87, 543] on div "Research Briefs" at bounding box center [74, 545] width 85 height 18
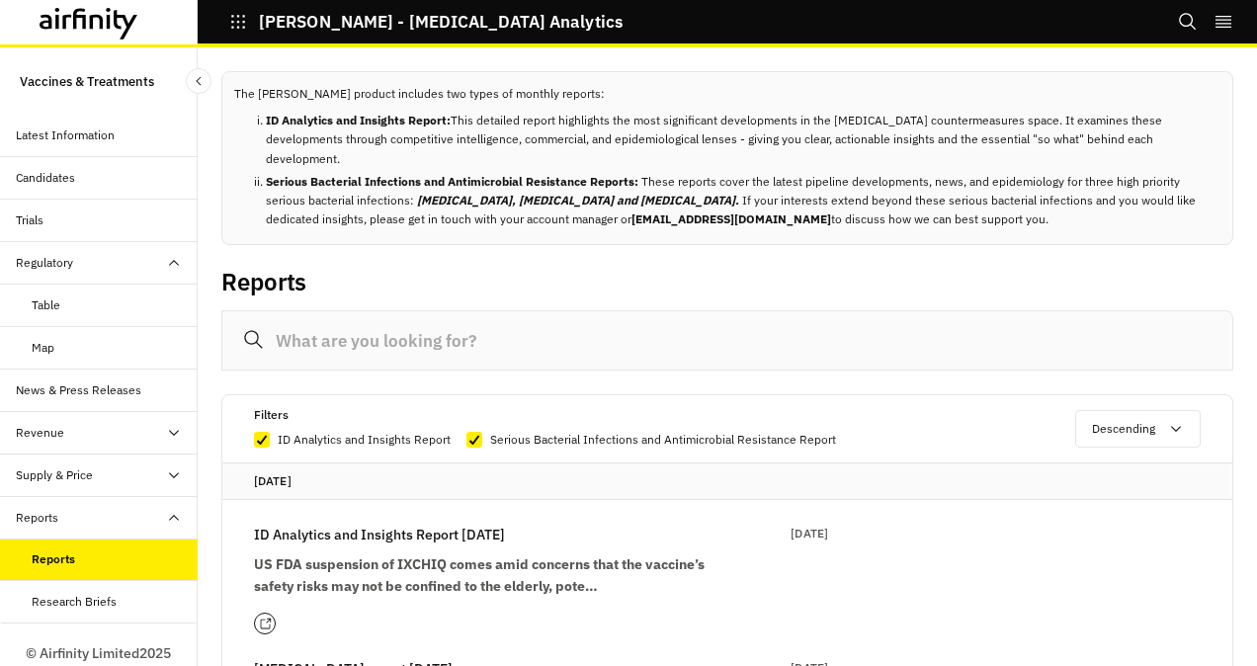
scroll to position [57, 0]
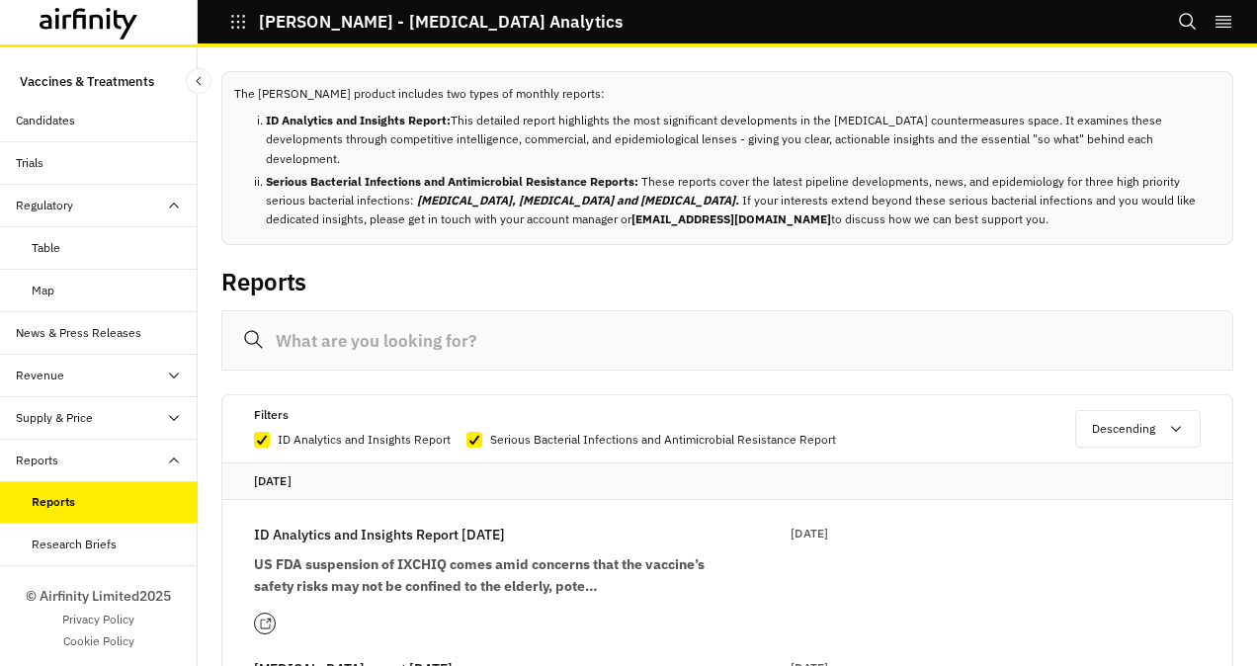
click at [358, 350] on input at bounding box center [727, 340] width 1012 height 60
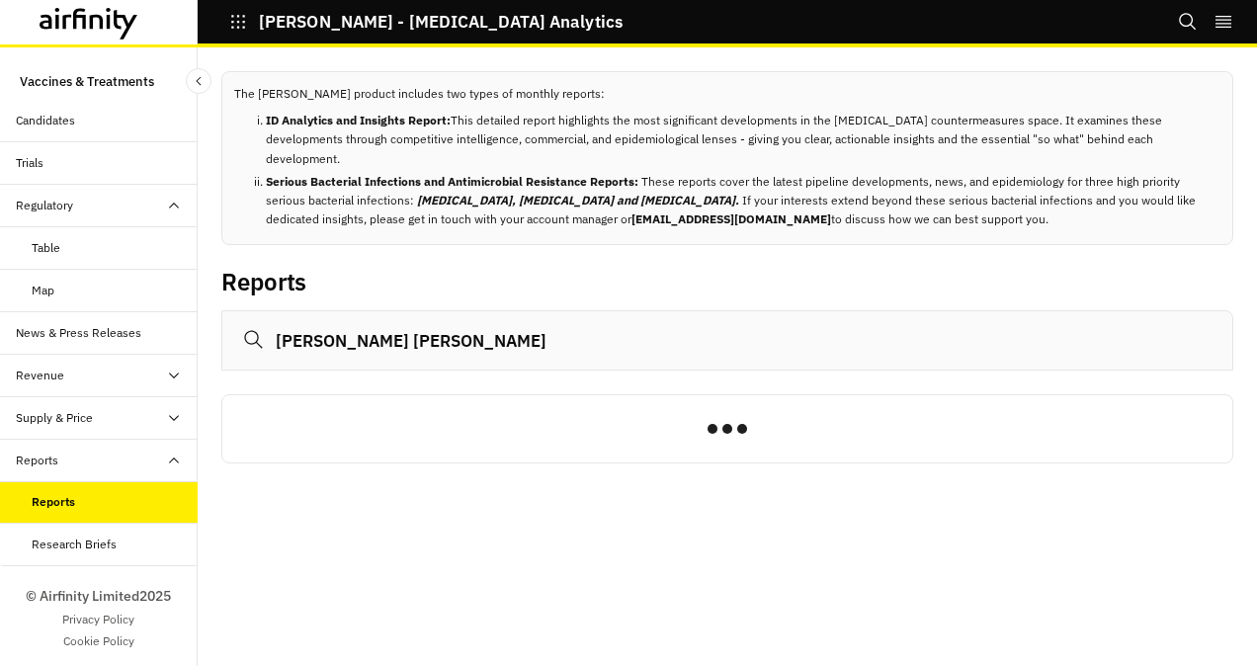
type input "Epstein Barr"
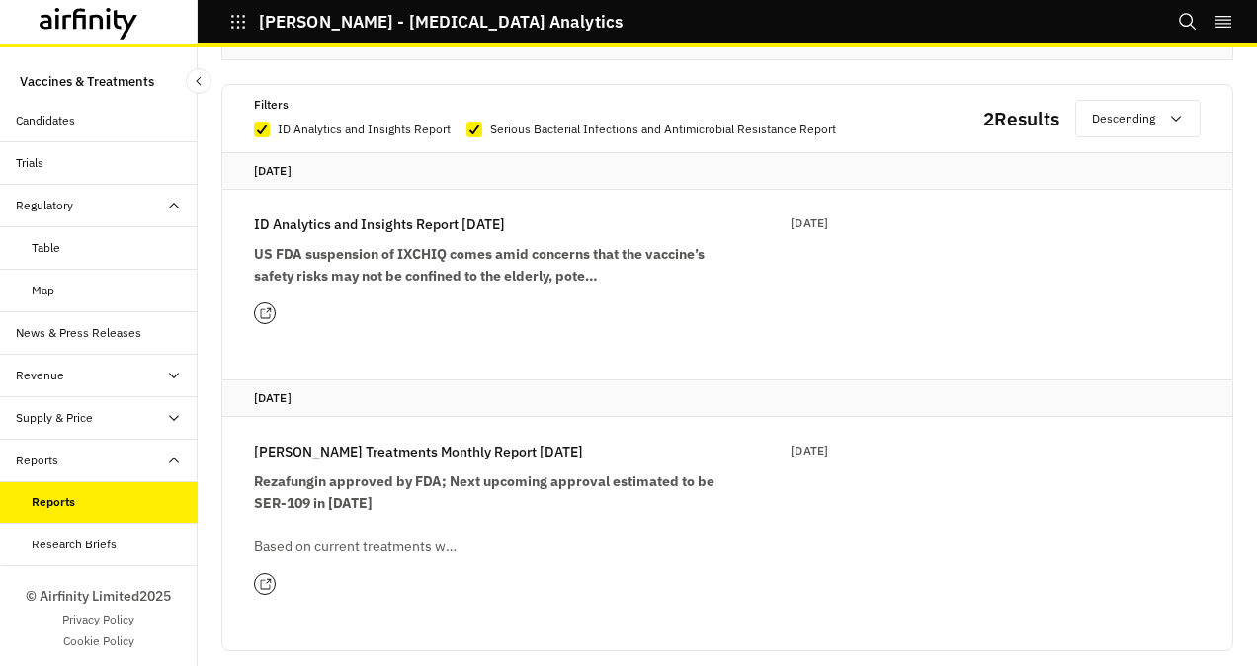
scroll to position [328, 0]
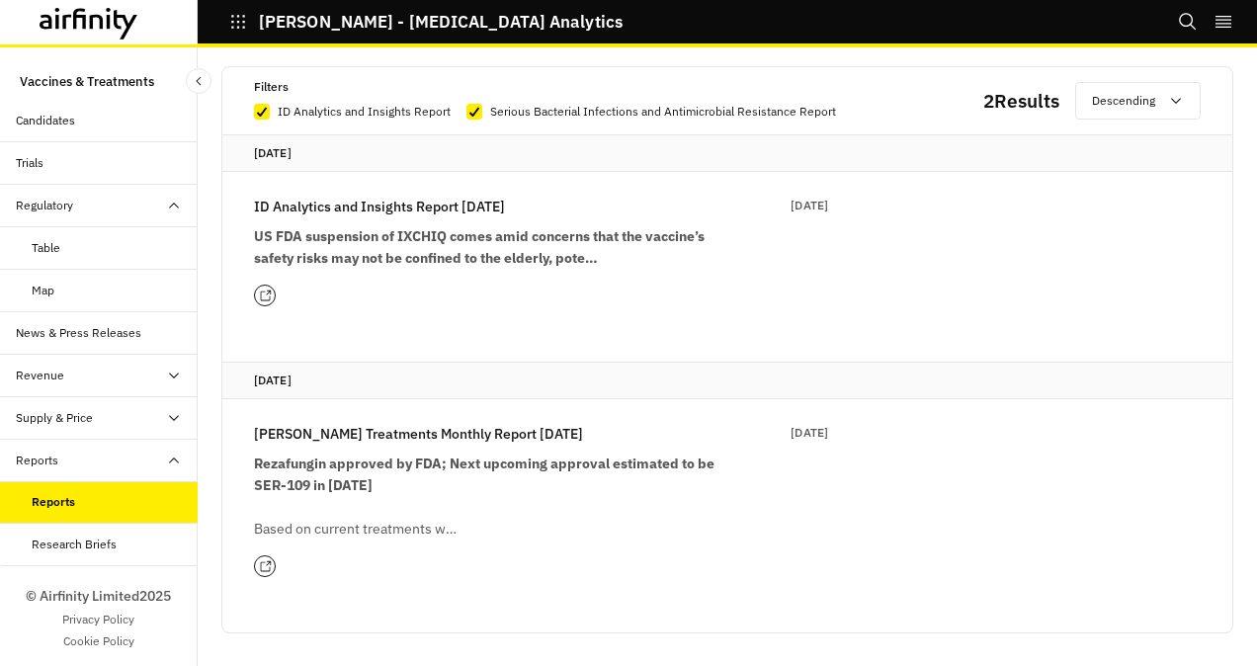
click at [324, 527] on p "Based on current treatments w…" at bounding box center [491, 529] width 474 height 22
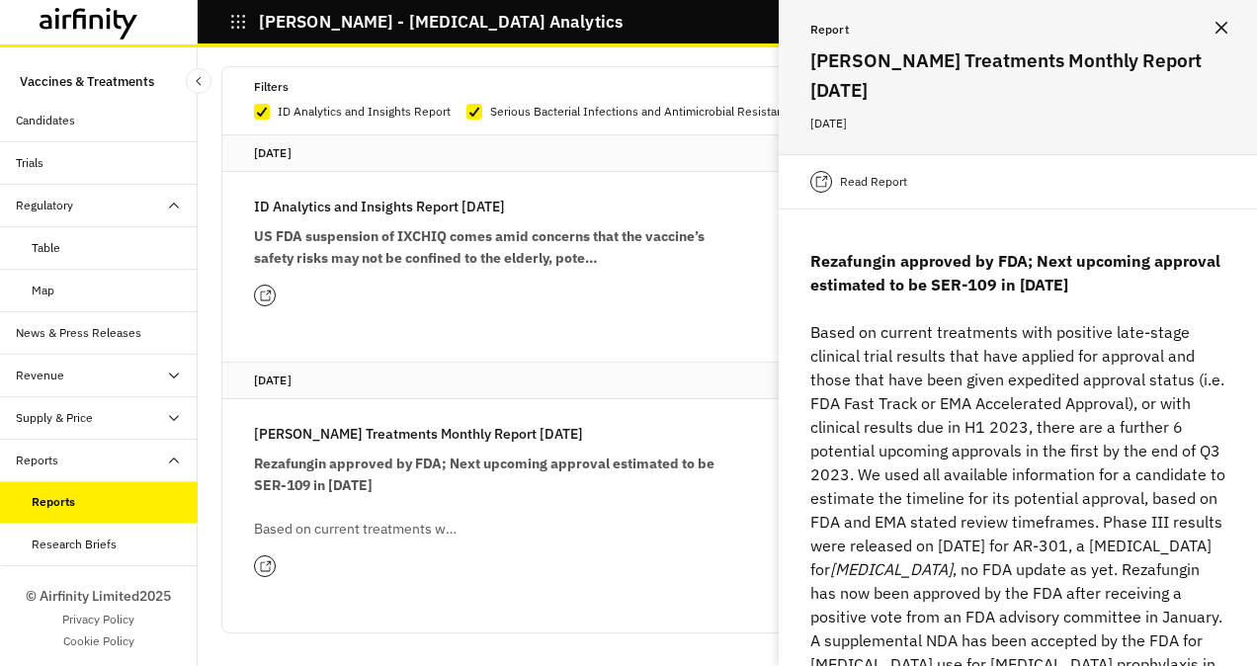
scroll to position [0, 0]
